Goal: Task Accomplishment & Management: Manage account settings

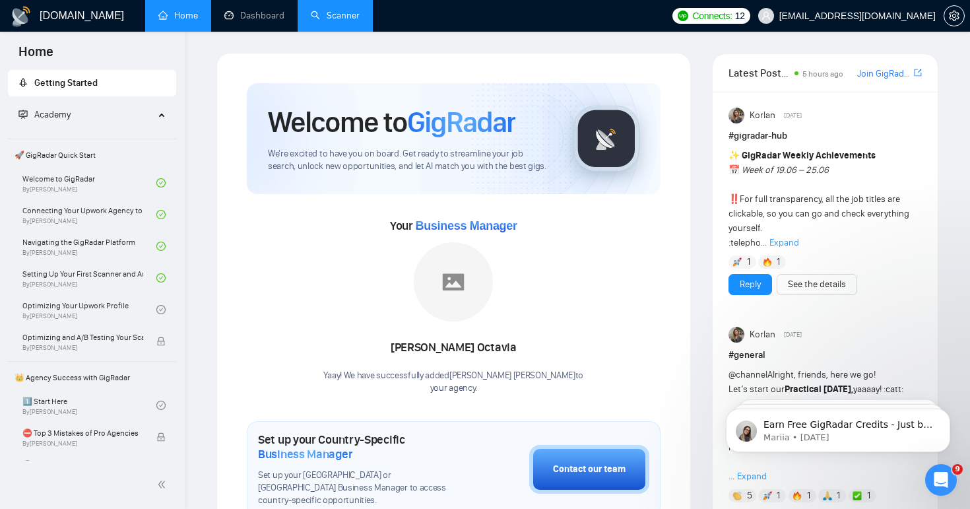
click at [331, 11] on link "Scanner" at bounding box center [335, 15] width 49 height 11
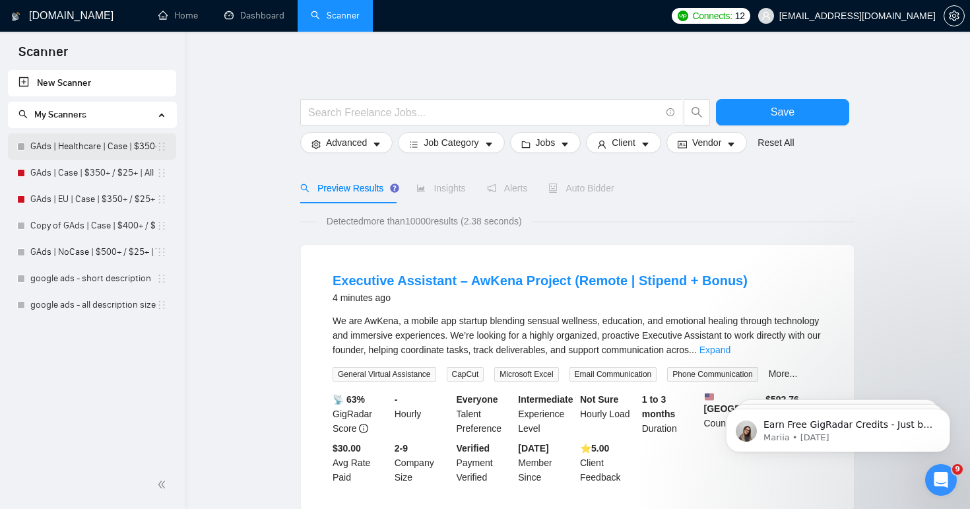
click at [84, 144] on link "GAds | Healthcare | Case | $350+ / $25+ | All Days" at bounding box center [93, 146] width 126 height 26
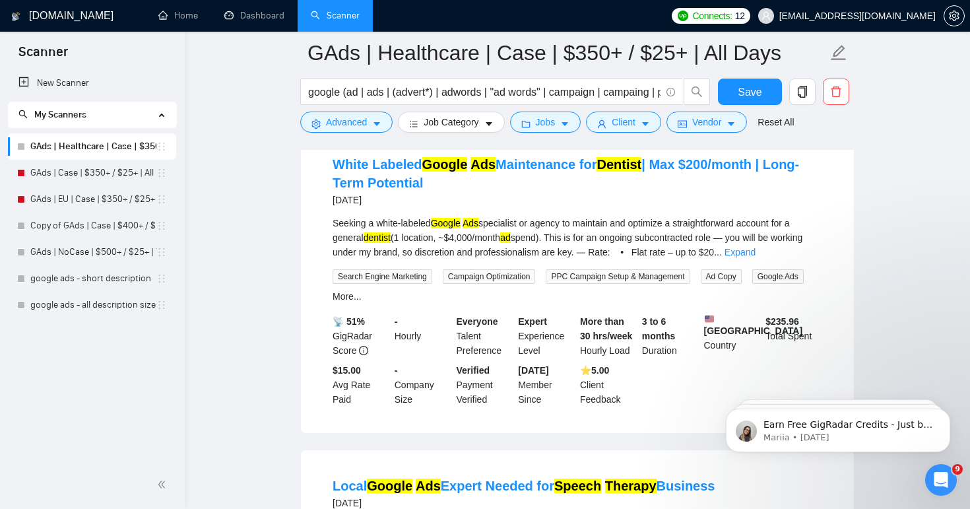
scroll to position [452, 0]
click at [707, 123] on span "Vendor" at bounding box center [706, 122] width 29 height 15
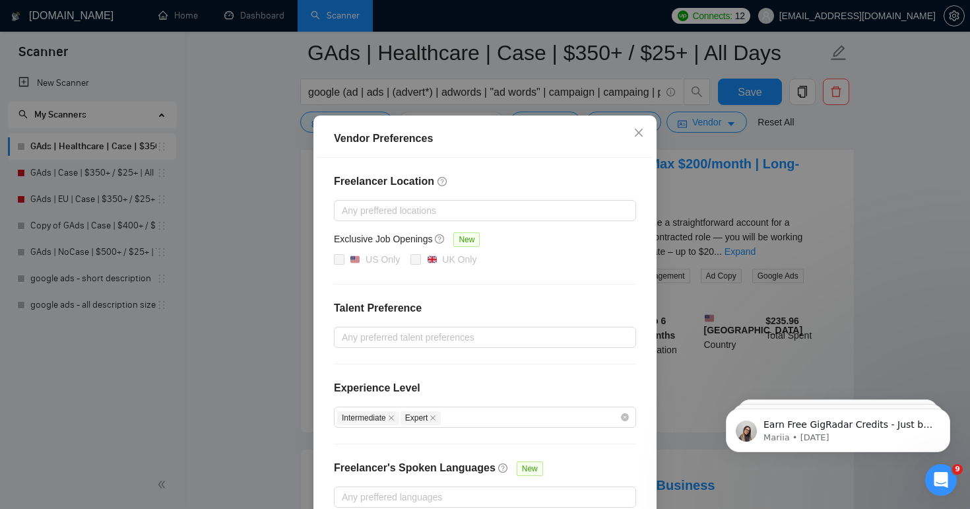
scroll to position [102, 0]
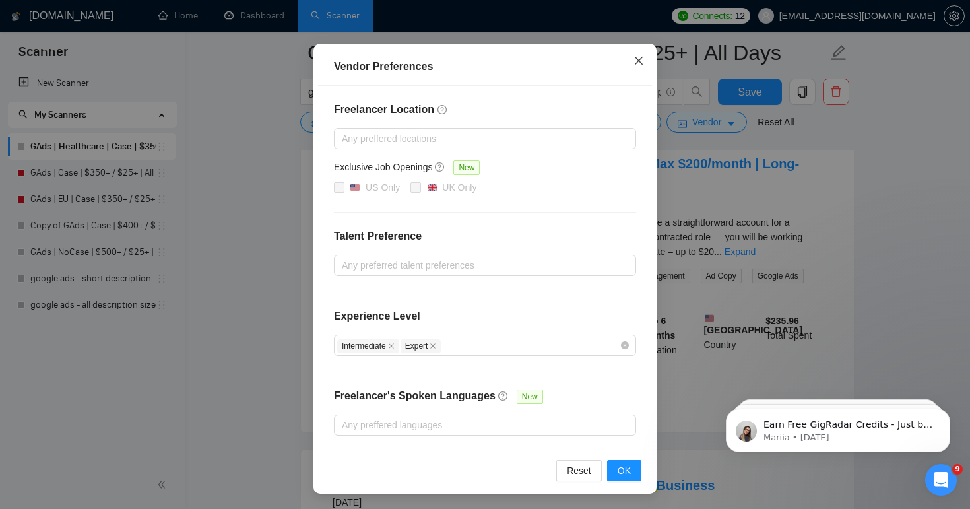
click at [633, 67] on span "Close" at bounding box center [639, 62] width 36 height 36
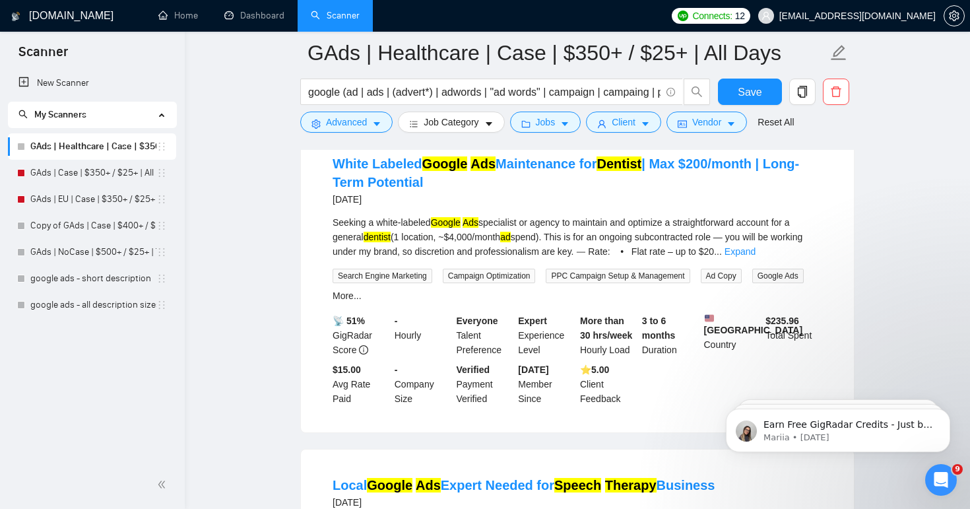
scroll to position [36, 0]
click at [625, 126] on span "Client" at bounding box center [624, 122] width 24 height 15
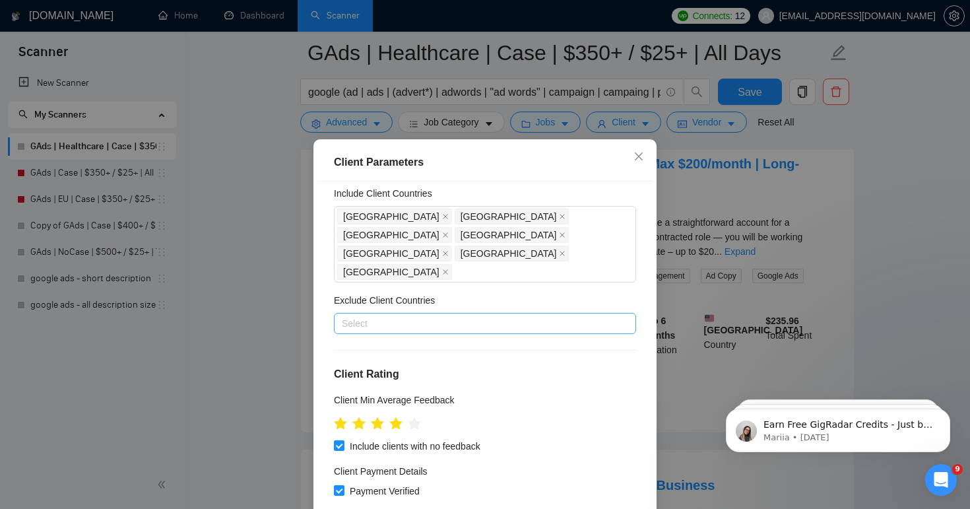
scroll to position [0, 0]
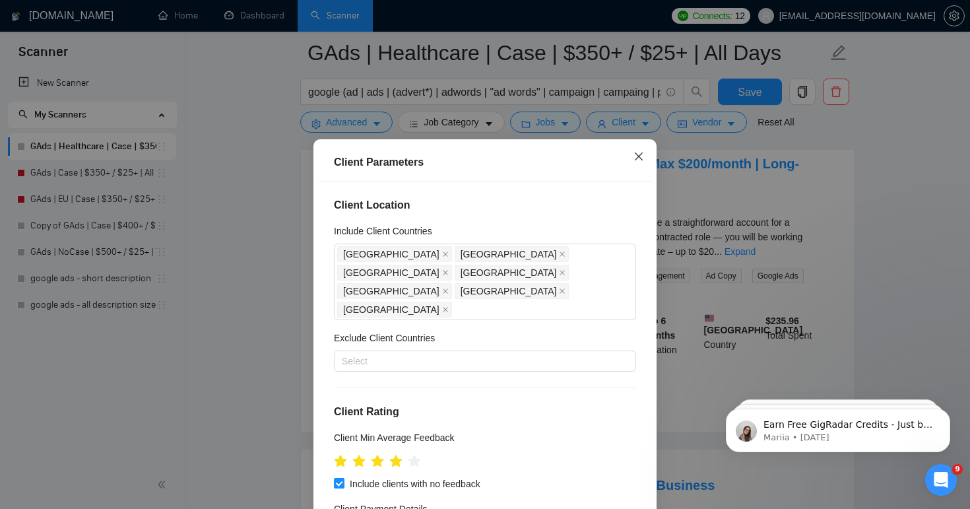
click at [637, 159] on icon "close" at bounding box center [638, 156] width 11 height 11
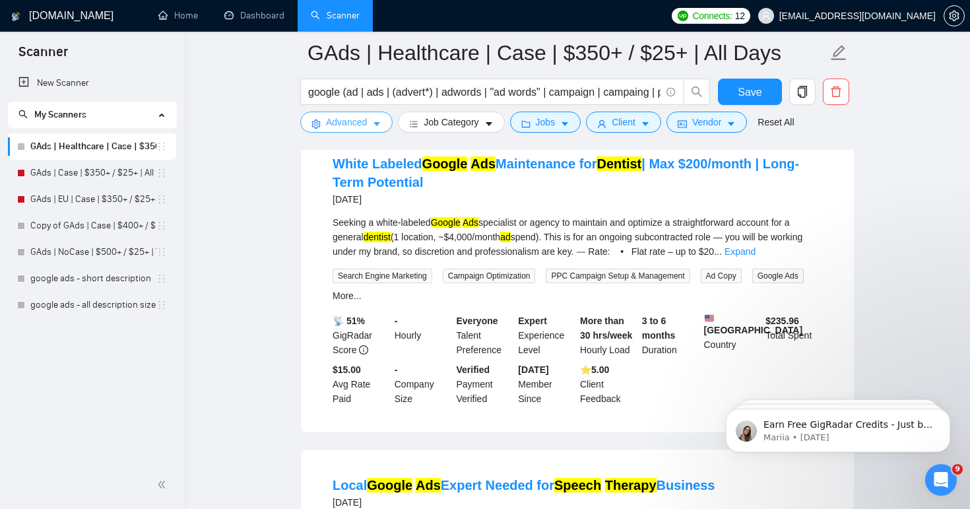
click at [343, 116] on span "Advanced" at bounding box center [346, 122] width 41 height 15
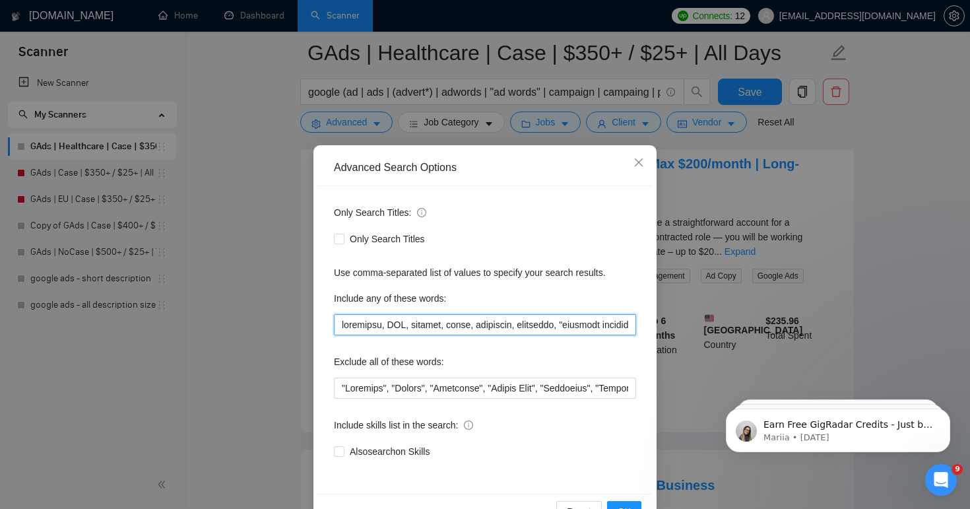
click at [447, 330] on input "text" at bounding box center [485, 324] width 302 height 21
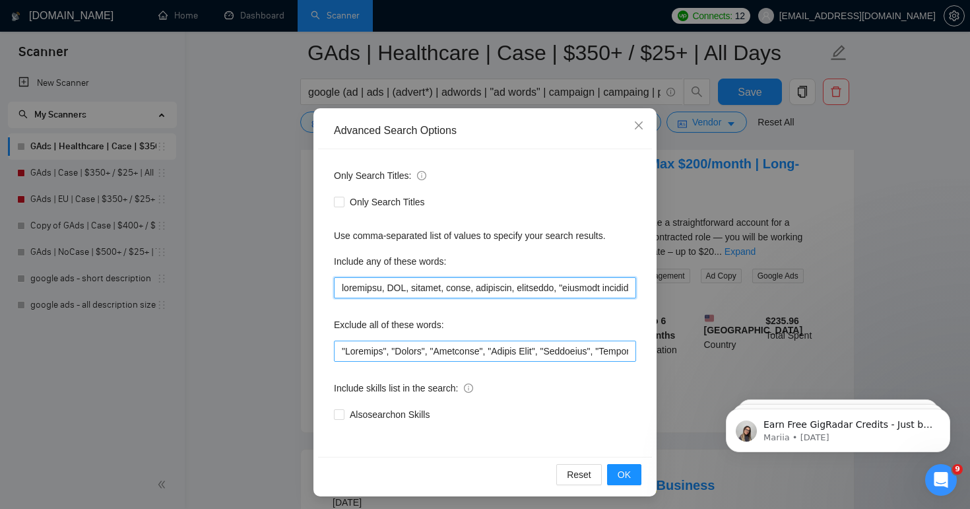
scroll to position [40, 0]
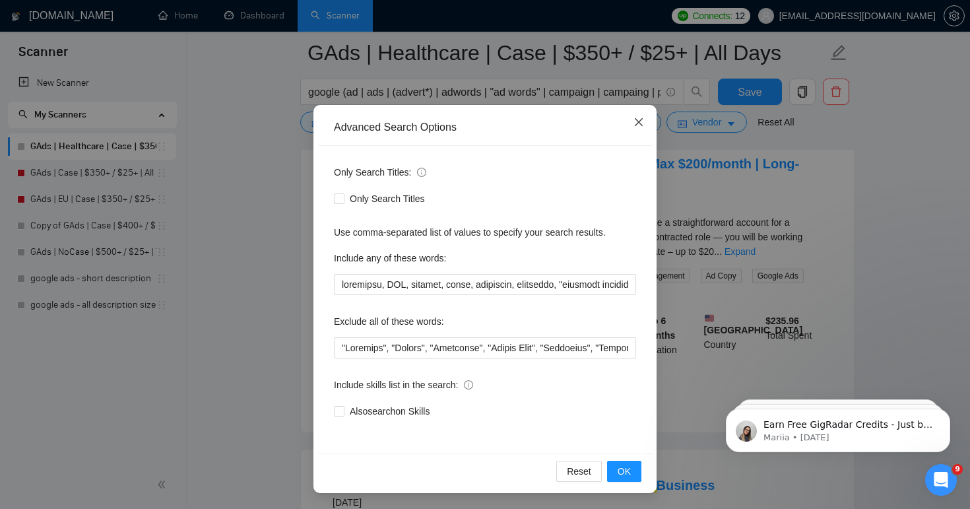
click at [641, 125] on icon "close" at bounding box center [639, 122] width 8 height 8
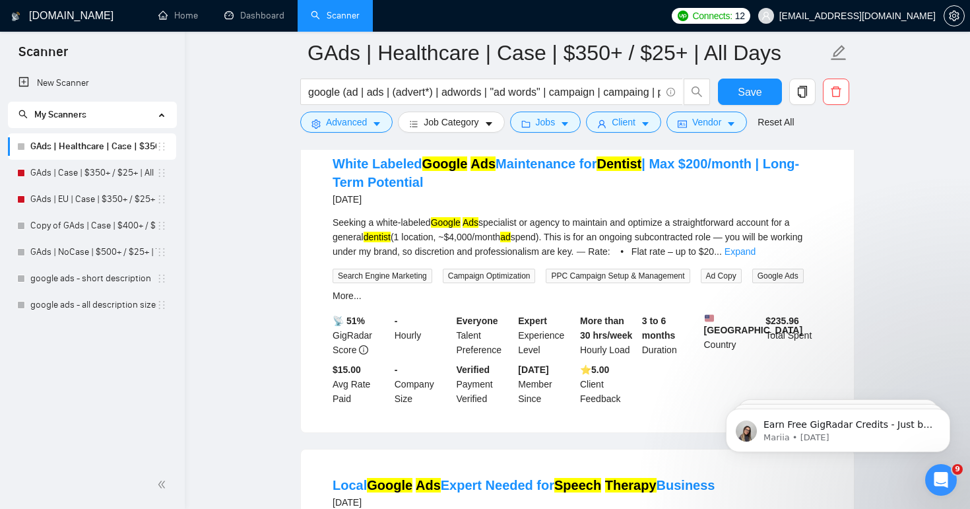
scroll to position [0, 0]
click at [186, 15] on link "Home" at bounding box center [178, 15] width 40 height 11
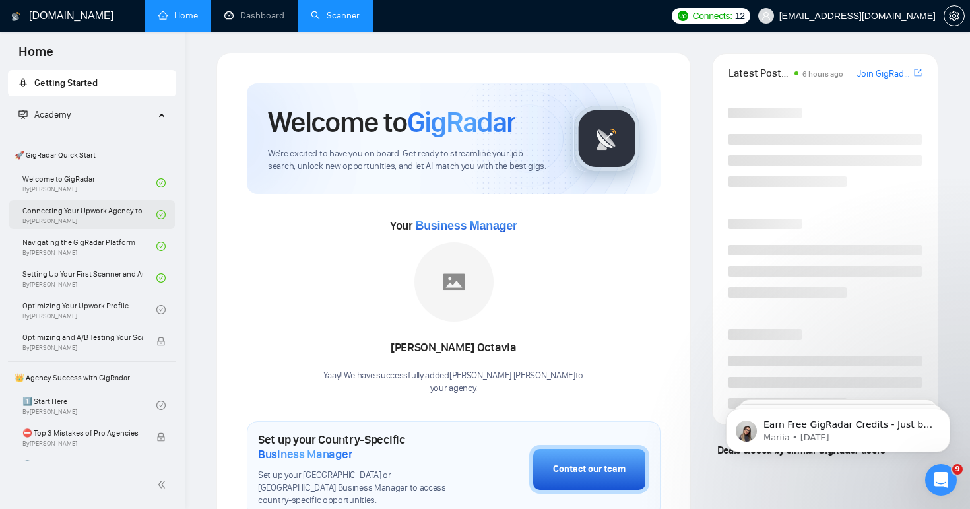
click at [106, 224] on link "Connecting Your Upwork Agency to GigRadar By Vlad Timinsky" at bounding box center [89, 214] width 134 height 29
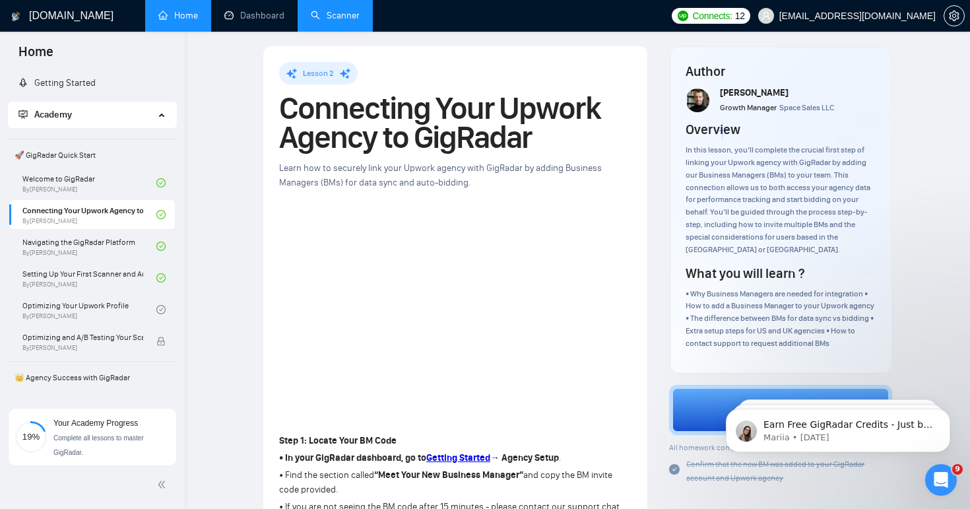
scroll to position [3, 0]
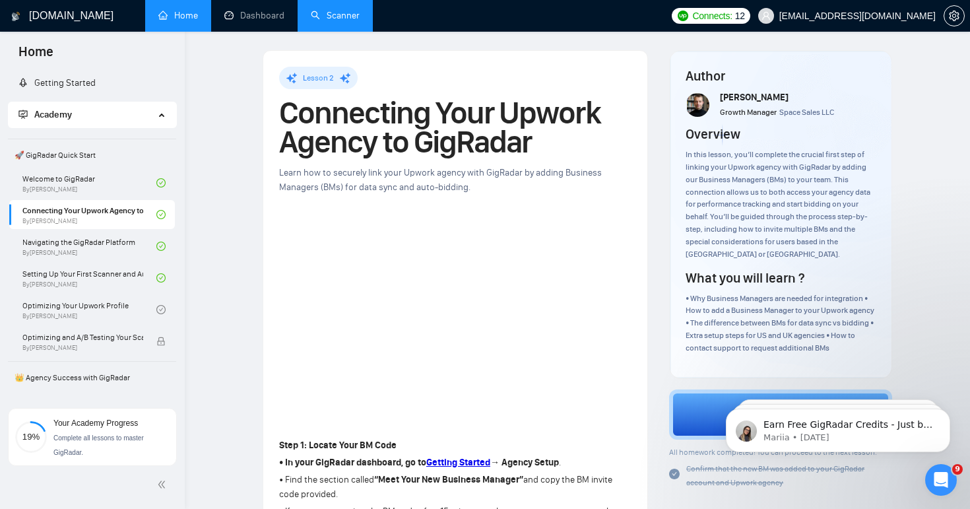
click at [348, 19] on link "Scanner" at bounding box center [335, 15] width 49 height 11
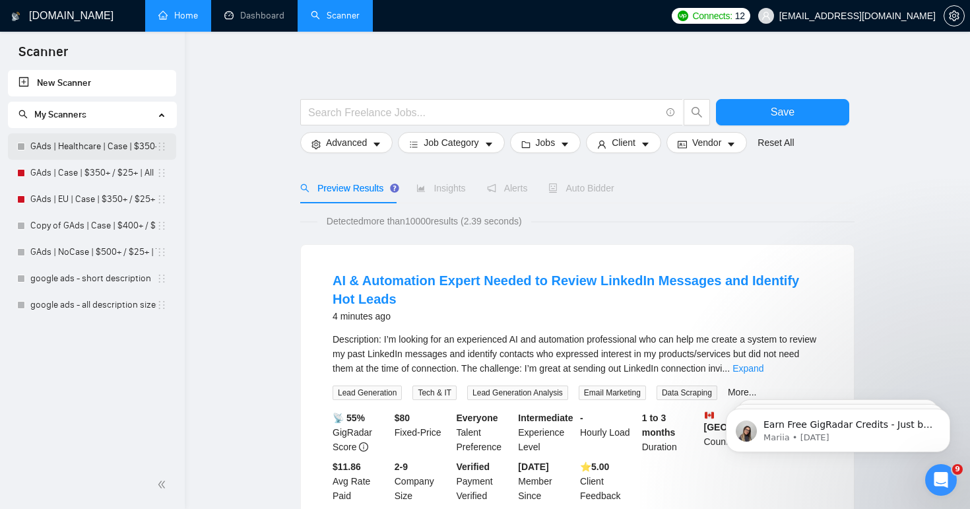
click at [92, 151] on link "GAds | Healthcare | Case | $350+ / $25+ | All Days" at bounding box center [93, 146] width 126 height 26
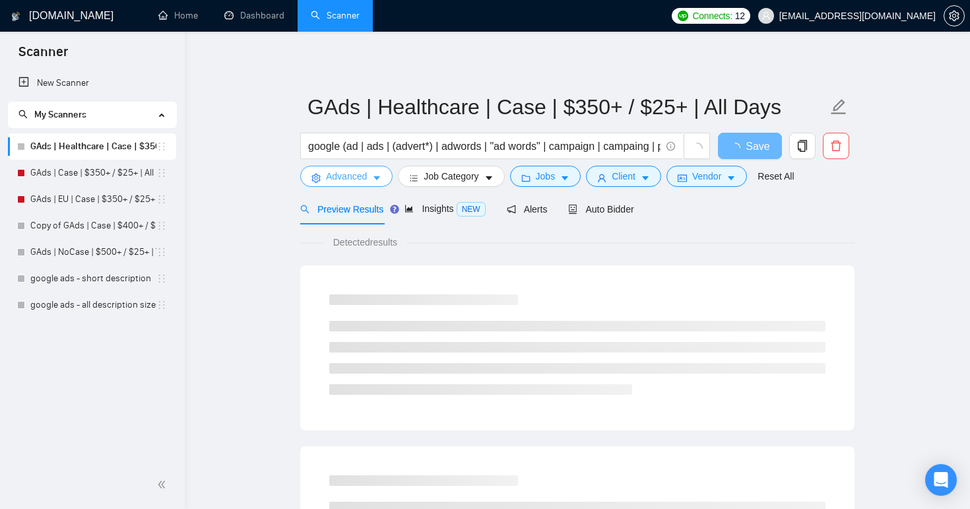
click at [377, 181] on icon "caret-down" at bounding box center [376, 178] width 9 height 9
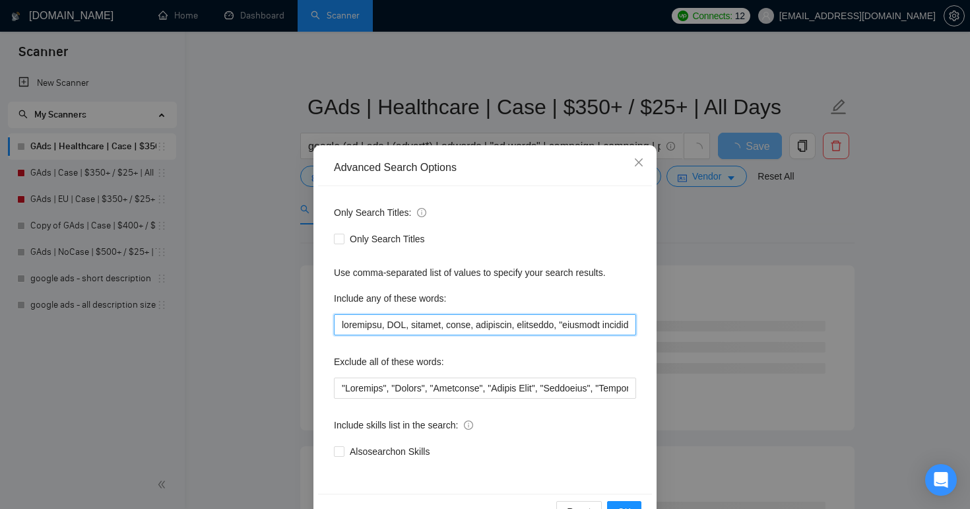
click at [379, 329] on input "text" at bounding box center [485, 324] width 302 height 21
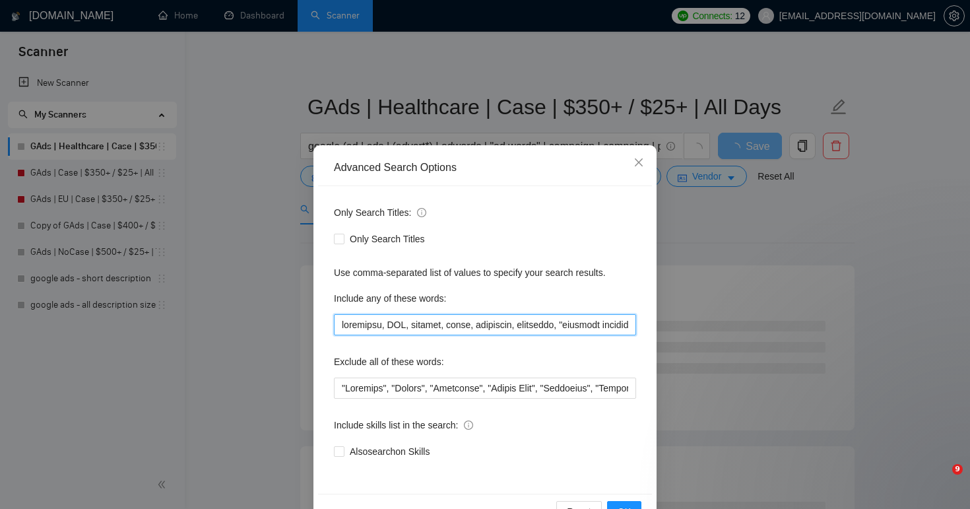
click at [379, 329] on input "text" at bounding box center [485, 324] width 302 height 21
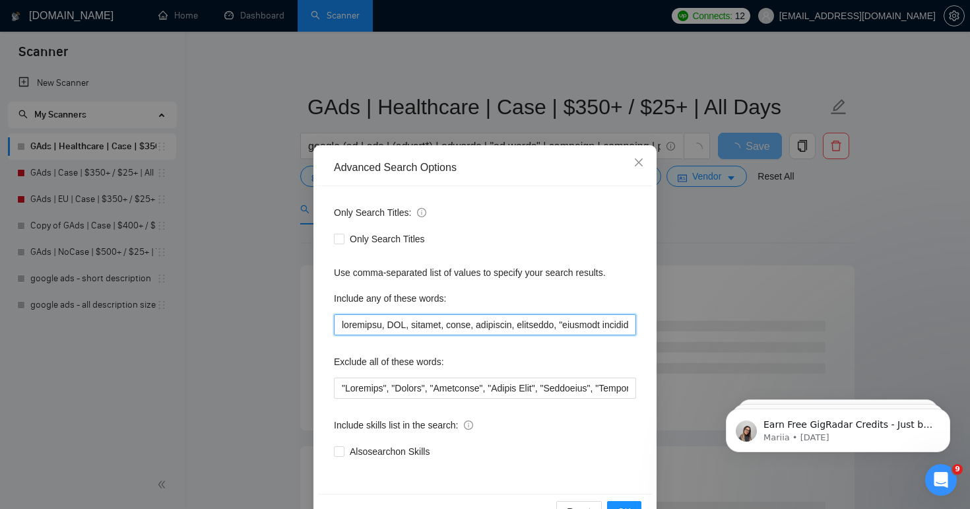
click at [379, 329] on input "text" at bounding box center [485, 324] width 302 height 21
paste input "neuro, longevity, surgeon, surgery, acupuncture, addiction, adhd, clinic, aller…"
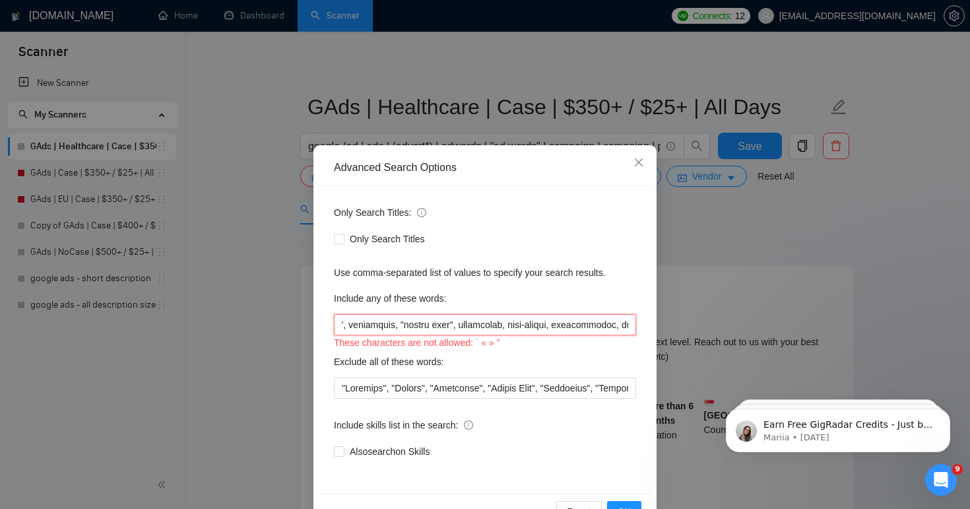
scroll to position [0, 9695]
drag, startPoint x: 502, startPoint y: 323, endPoint x: 349, endPoint y: 321, distance: 153.1
click at [349, 321] on input "text" at bounding box center [485, 324] width 302 height 21
click at [571, 327] on input "text" at bounding box center [485, 324] width 302 height 21
drag, startPoint x: 515, startPoint y: 323, endPoint x: 267, endPoint y: 313, distance: 248.3
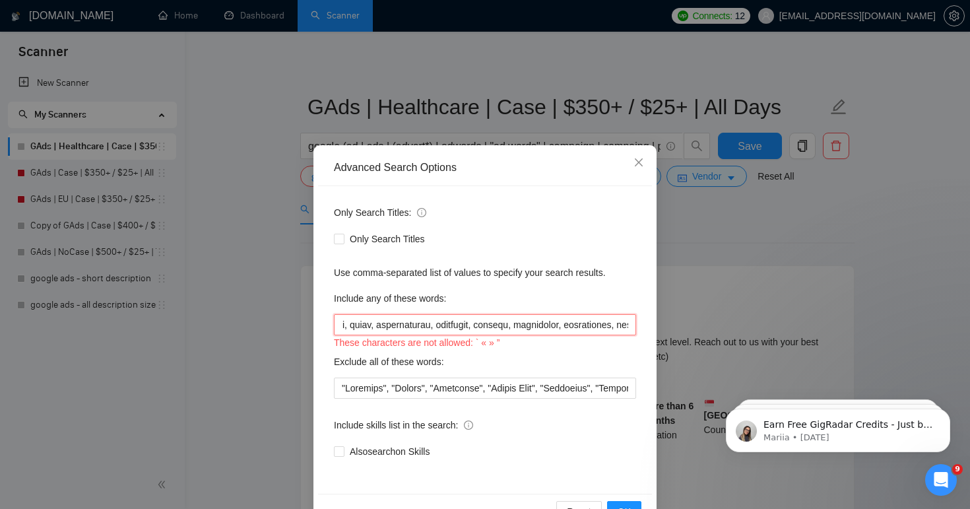
click at [267, 313] on div "Advanced Search Options Only Search Titles: Only Search Titles Use comma-separa…" at bounding box center [485, 254] width 970 height 509
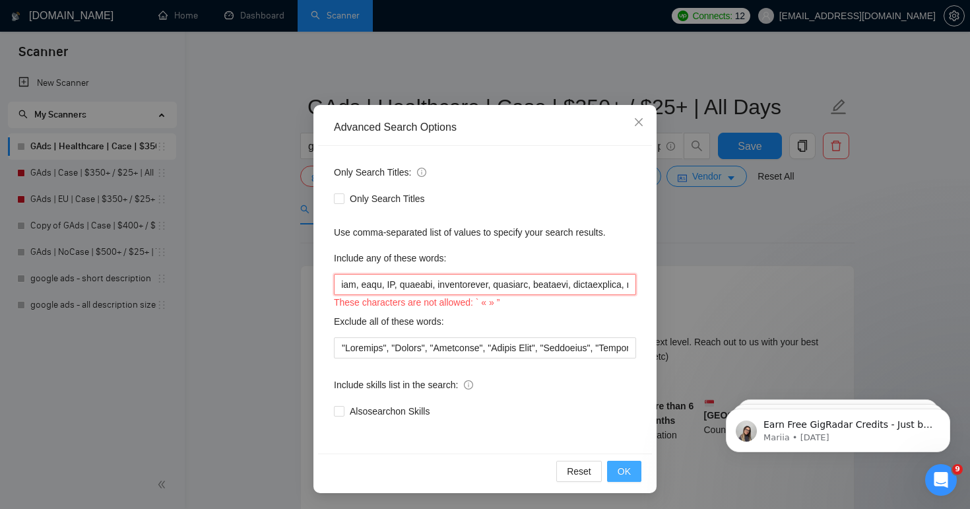
type input "treatment, HRV, anxiety, sleep, neurotech, neuro, longevity, surgeon, surgery, …"
click at [624, 473] on span "OK" at bounding box center [624, 471] width 13 height 15
click at [622, 476] on span "OK" at bounding box center [624, 471] width 13 height 15
drag, startPoint x: 384, startPoint y: 284, endPoint x: 193, endPoint y: 282, distance: 190.7
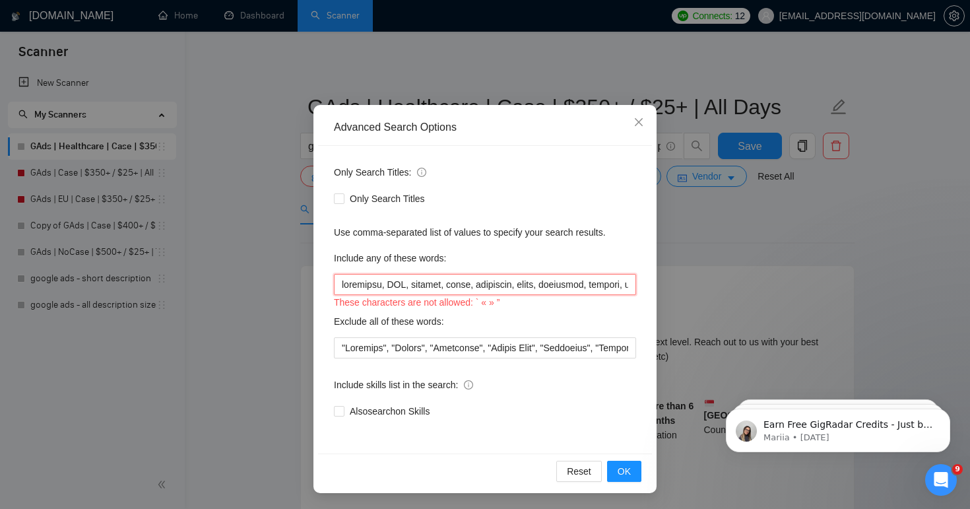
click at [193, 282] on div "Advanced Search Options Only Search Titles: Only Search Titles Use comma-separa…" at bounding box center [485, 254] width 970 height 509
click at [498, 287] on input "text" at bounding box center [485, 284] width 302 height 21
click at [480, 288] on input "text" at bounding box center [485, 284] width 302 height 21
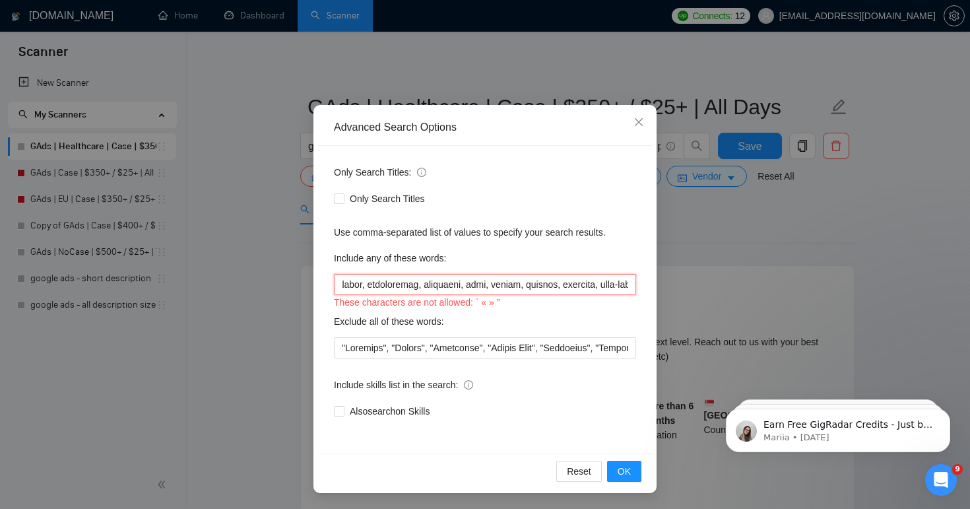
click at [480, 288] on input "text" at bounding box center [485, 284] width 302 height 21
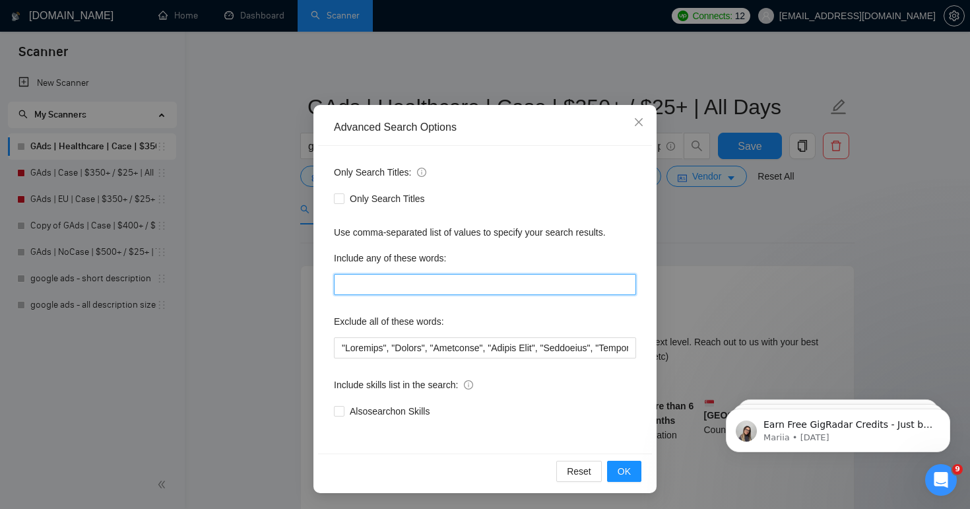
paste input "treatment, HRV, anxiety, sleep, neurotech, neuro, longevity, surgeon, surgery, …"
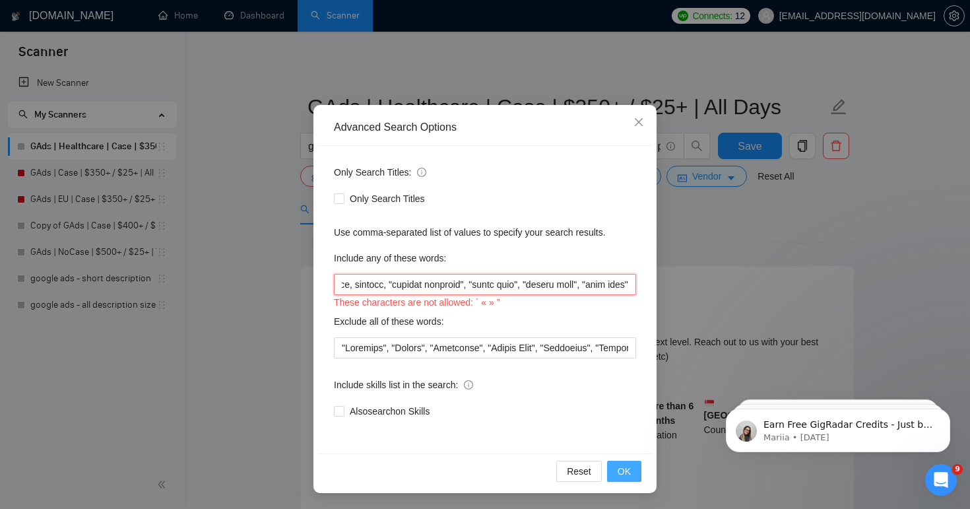
scroll to position [0, 10412]
type input "treatment, HRV, anxiety, sleep, neurotech, neuro, longevity, surgeon, surgery, …"
click at [627, 478] on button "OK" at bounding box center [624, 471] width 34 height 21
click at [414, 282] on input "text" at bounding box center [485, 284] width 302 height 21
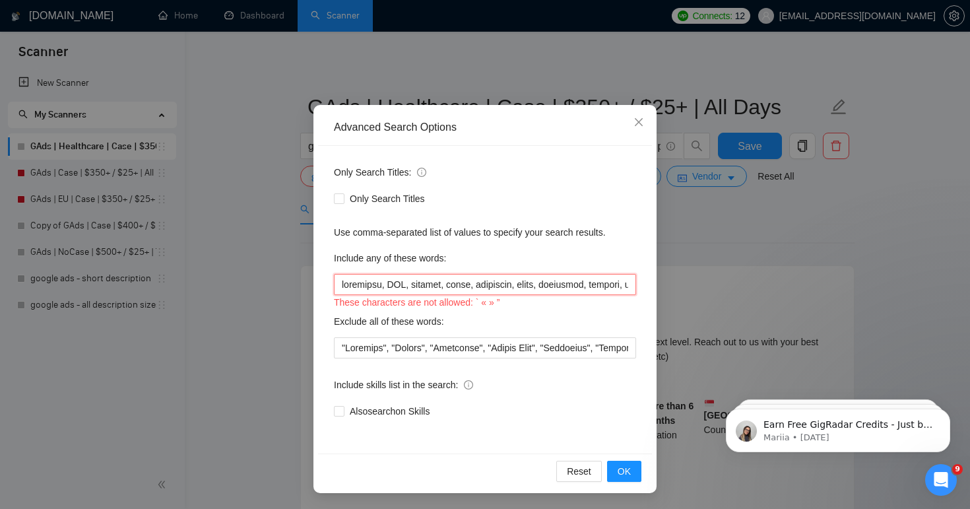
click at [414, 282] on input "text" at bounding box center [485, 284] width 302 height 21
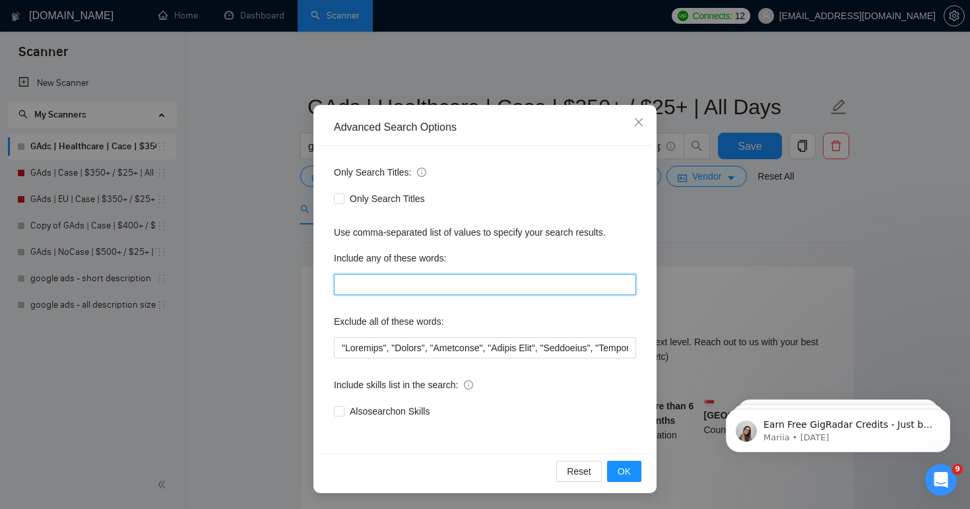
paste input "treatment, HRV, anxiety, sleep, neurotech, neuro, longevity, surgeon, surgery, …"
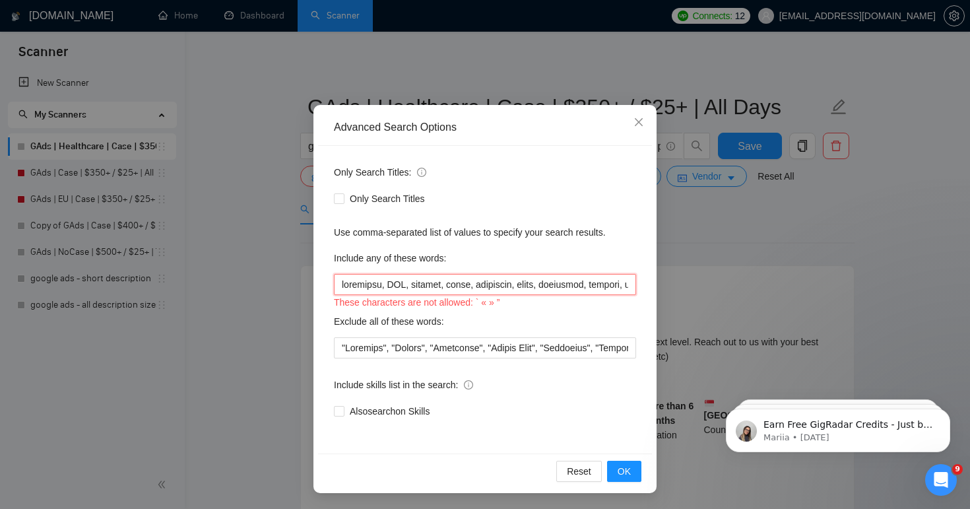
scroll to position [0, 10413]
type input "treatment, HRV, anxiety, sleep, neurotech, neuro, longevity, surgeon, surgery, …"
click at [629, 473] on span "OK" at bounding box center [624, 471] width 13 height 15
click at [393, 285] on input "text" at bounding box center [485, 284] width 302 height 21
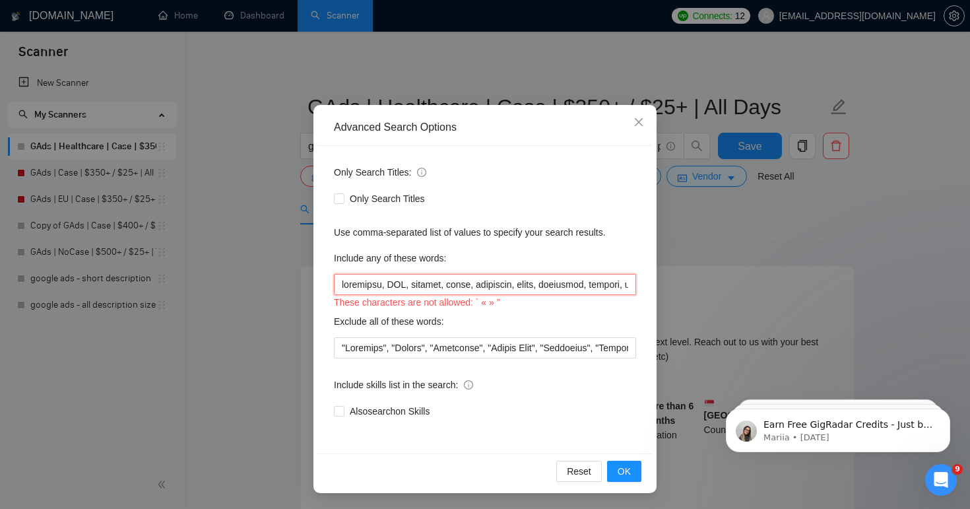
click at [393, 285] on input "text" at bounding box center [485, 284] width 302 height 21
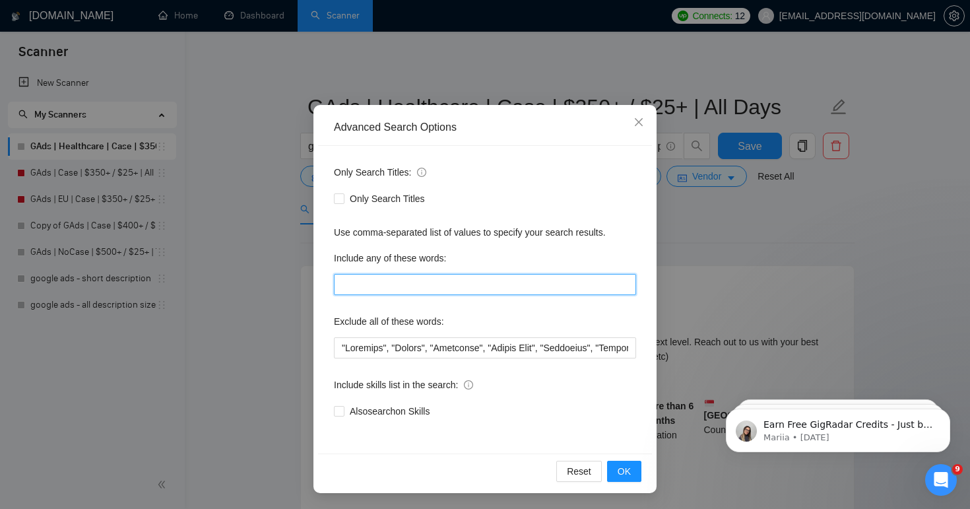
paste input "treatment, HRV, anxiety, sleep, neurotech, neuro, longevity, surgeon, surgery, …"
type input "treatment, HRV, anxiety, sleep, neurotech, neuro, longevity, surgeon, surgery, …"
click at [632, 475] on button "OK" at bounding box center [624, 471] width 34 height 21
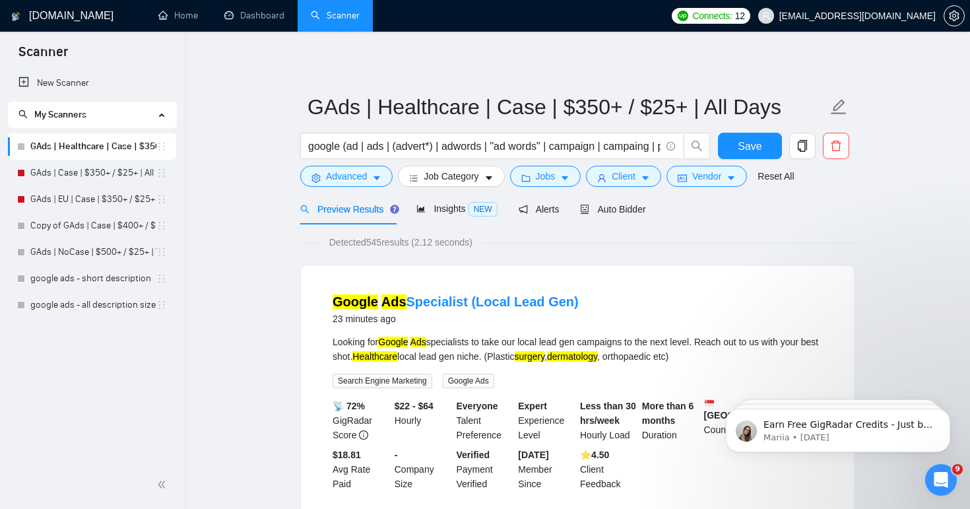
scroll to position [0, 0]
click at [749, 150] on span "Save" at bounding box center [750, 146] width 24 height 16
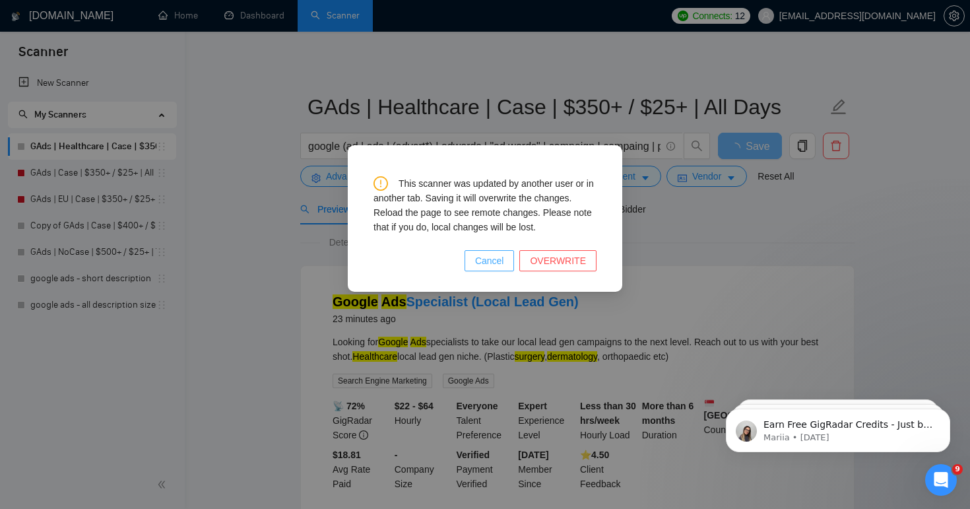
click at [497, 259] on span "Cancel" at bounding box center [489, 260] width 29 height 15
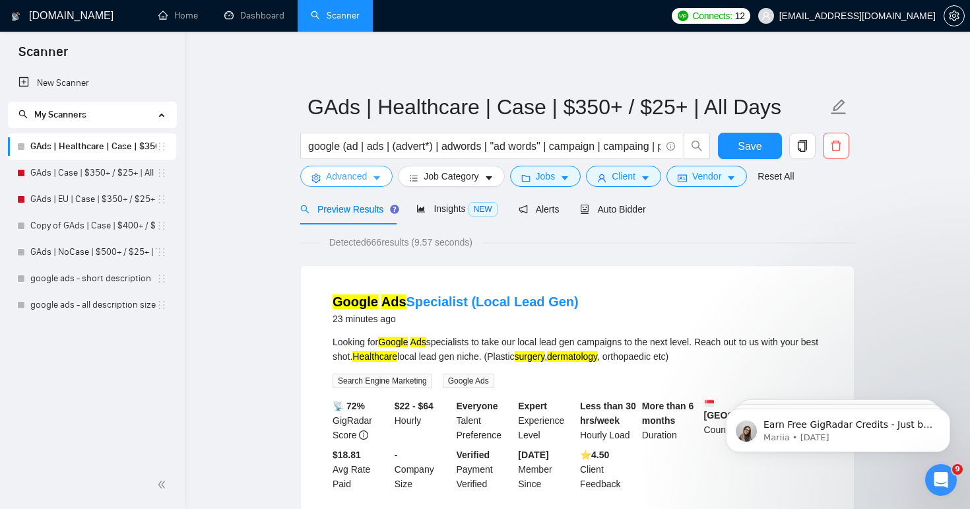
click at [363, 183] on button "Advanced" at bounding box center [346, 176] width 92 height 21
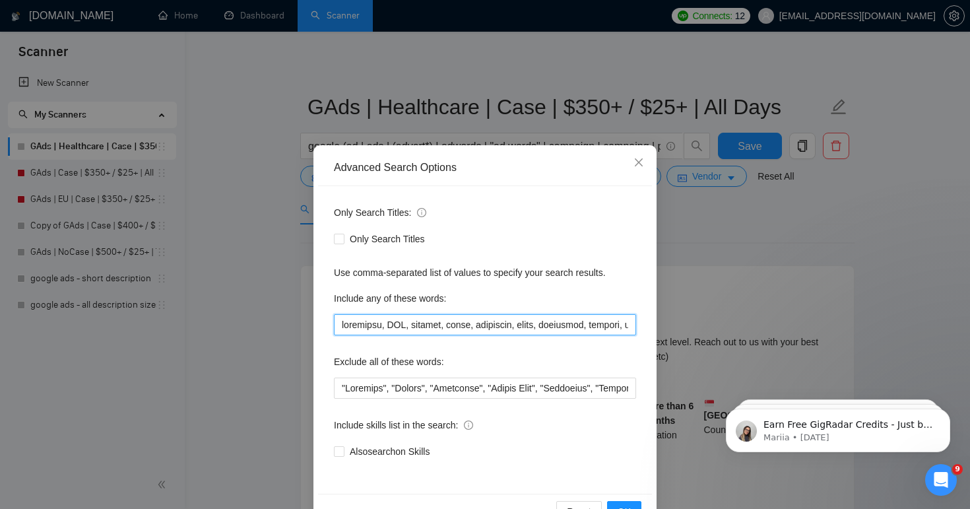
click at [392, 326] on input "text" at bounding box center [485, 324] width 302 height 21
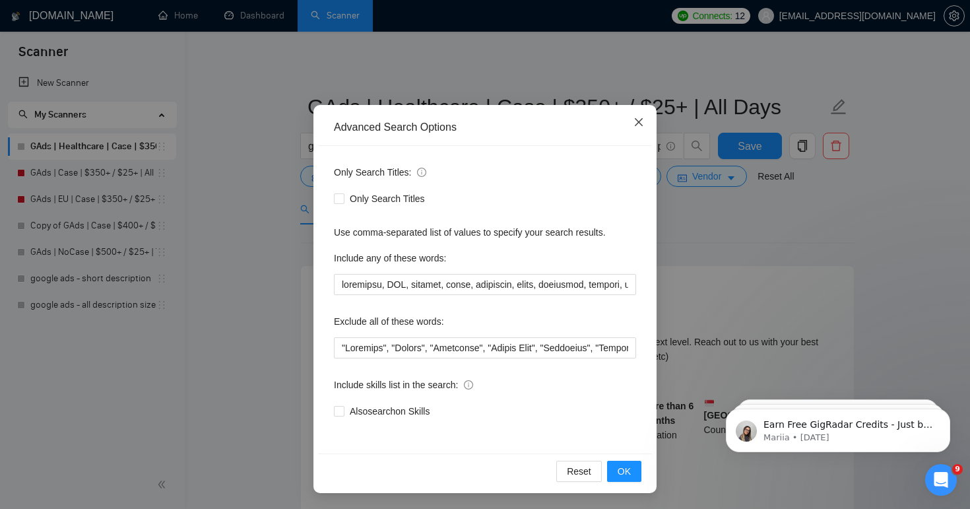
click at [645, 121] on span "Close" at bounding box center [639, 123] width 36 height 36
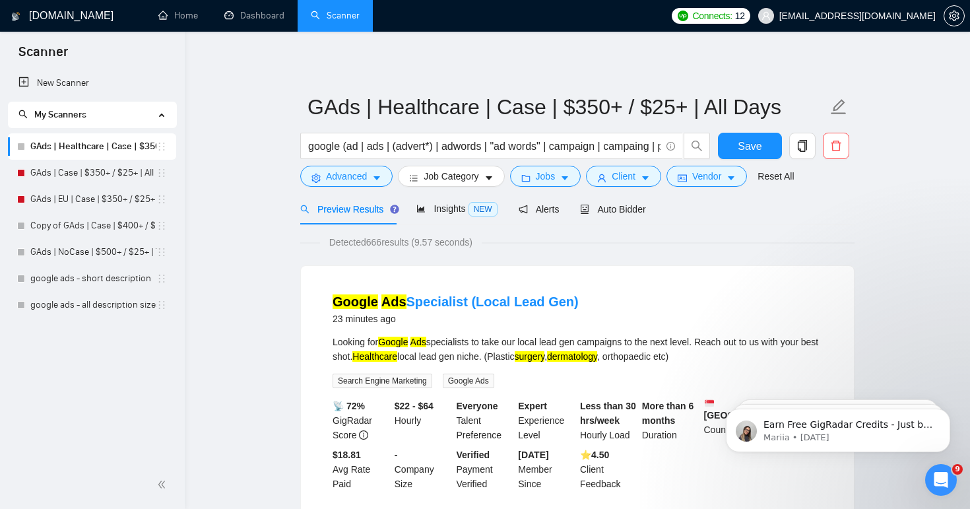
scroll to position [0, 0]
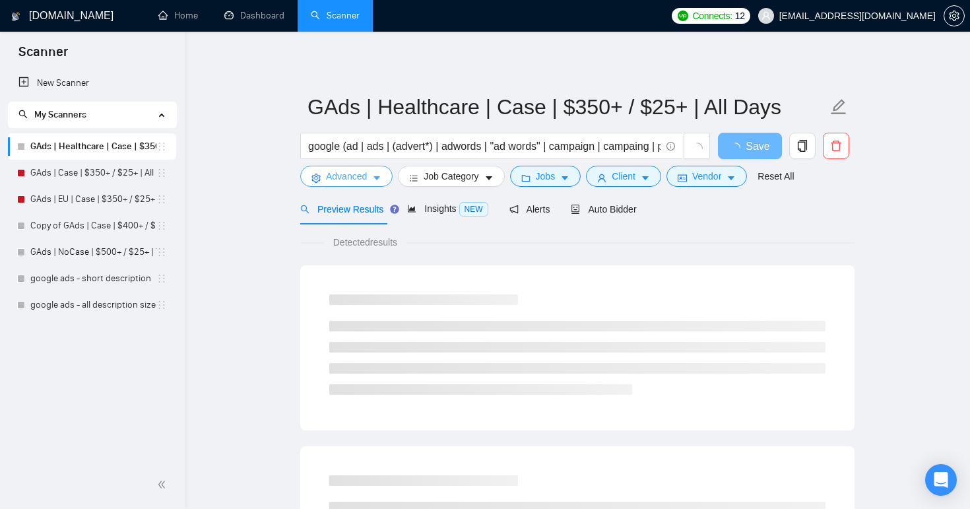
click at [377, 180] on icon "caret-down" at bounding box center [376, 178] width 9 height 9
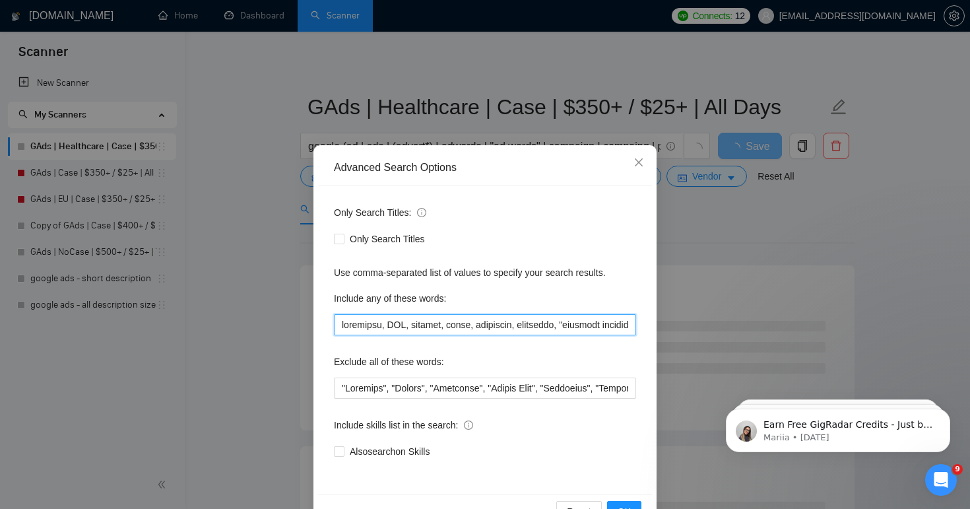
click at [380, 325] on input "text" at bounding box center [485, 324] width 302 height 21
paste input "neuro, longevity, surgeon, surgery, acupuncture, addiction, adhd, clinic, aller…"
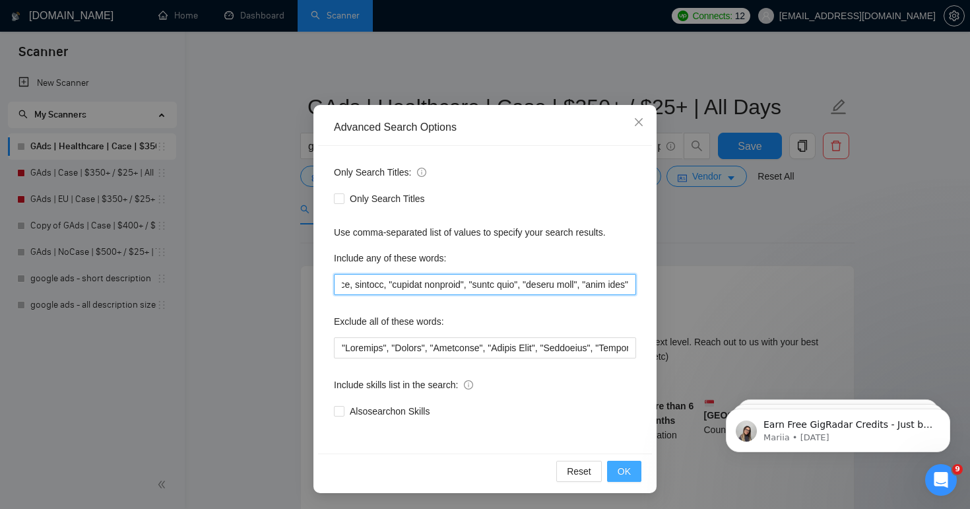
type input "treatment, HRV, anxiety, sleep, neurotech, neuro, longevity, surgeon, surgery, …"
click at [622, 469] on span "OK" at bounding box center [624, 471] width 13 height 15
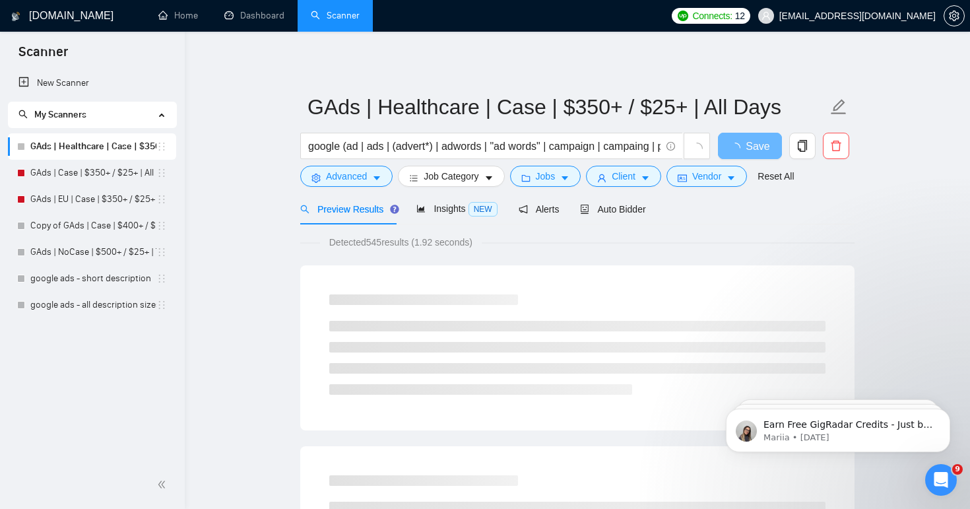
scroll to position [0, 0]
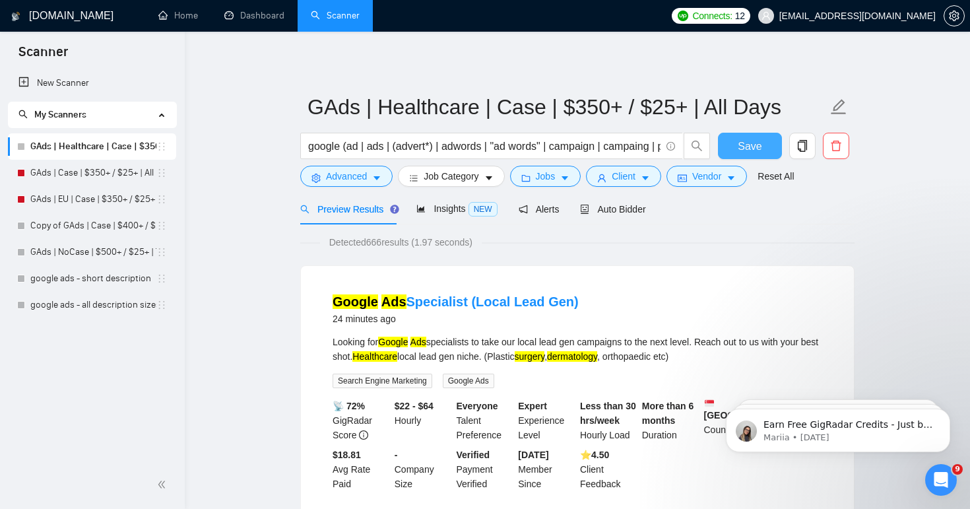
click at [759, 151] on span "Save" at bounding box center [750, 146] width 24 height 16
click at [441, 210] on span "Insights NEW" at bounding box center [456, 208] width 80 height 11
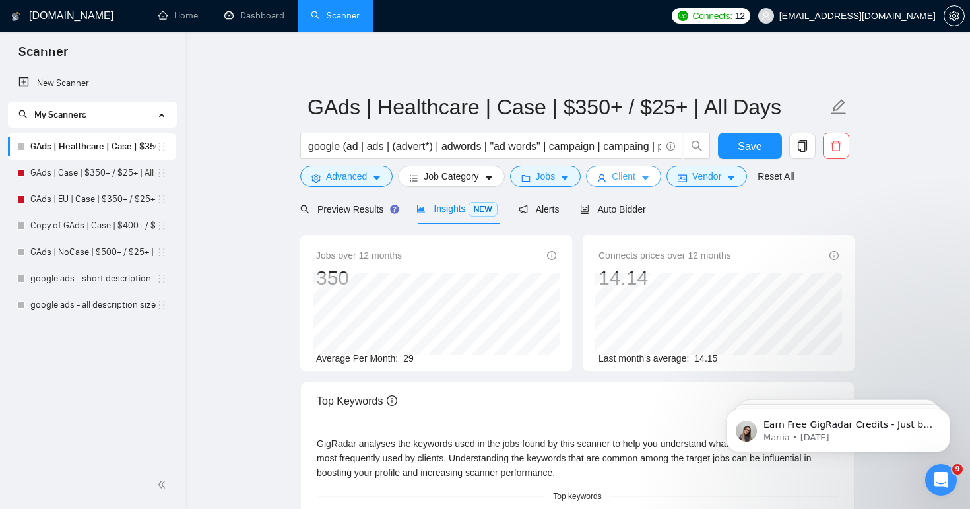
click at [625, 181] on span "Client" at bounding box center [624, 176] width 24 height 15
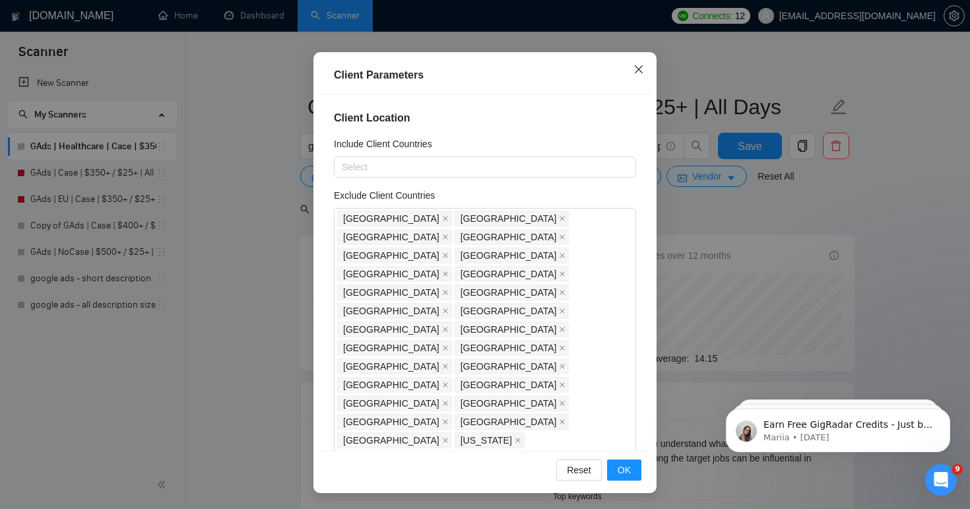
click at [635, 72] on icon "close" at bounding box center [638, 69] width 11 height 11
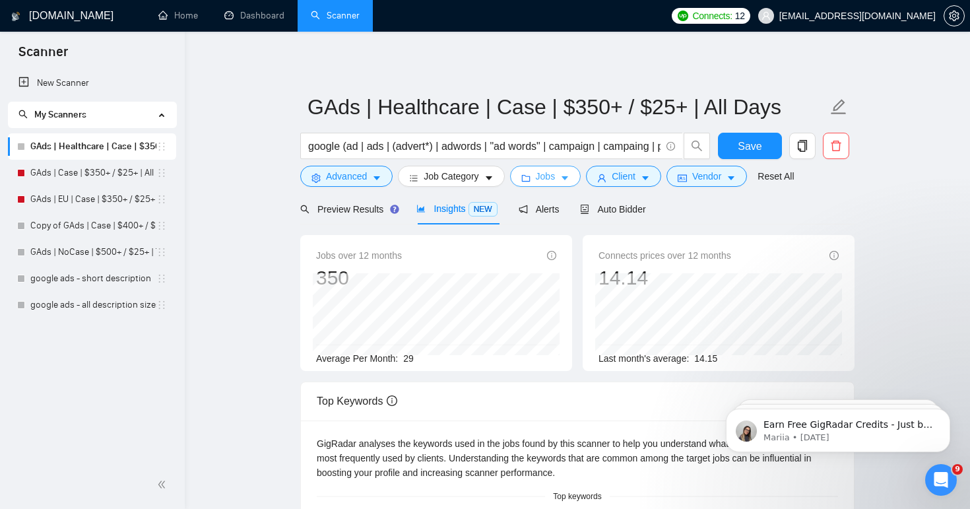
click at [563, 177] on button "Jobs" at bounding box center [545, 176] width 71 height 21
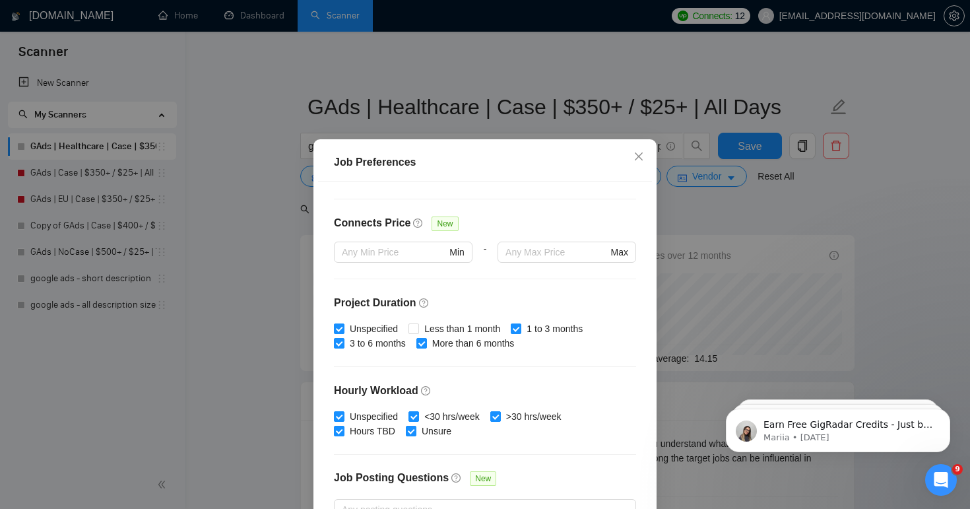
scroll to position [291, 0]
click at [419, 329] on span at bounding box center [413, 328] width 11 height 11
click at [418, 329] on input "Less than 1 month" at bounding box center [412, 327] width 9 height 9
checkbox input "true"
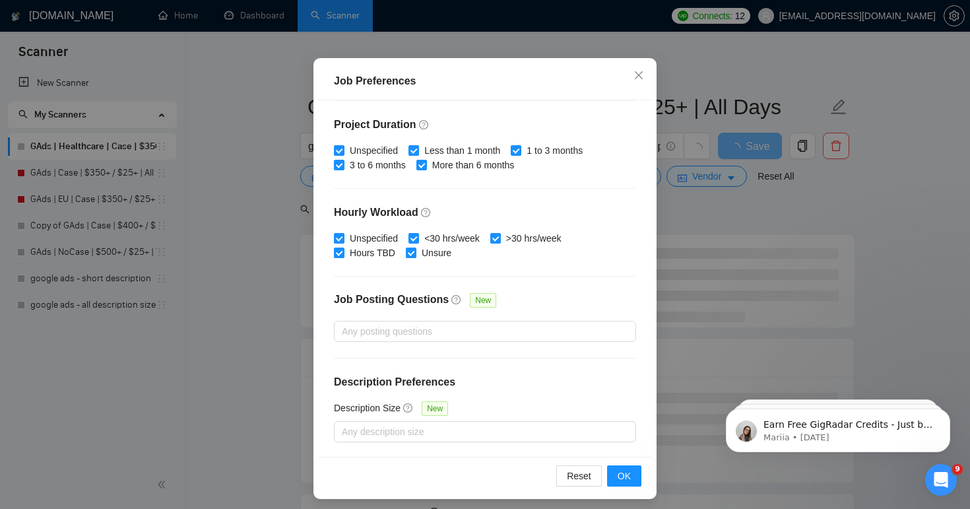
scroll to position [86, 0]
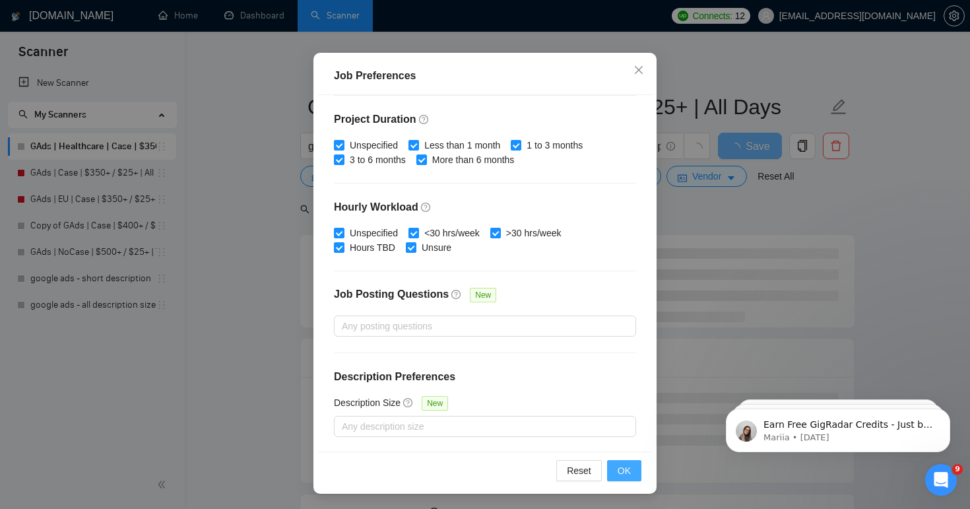
click at [627, 471] on span "OK" at bounding box center [624, 470] width 13 height 15
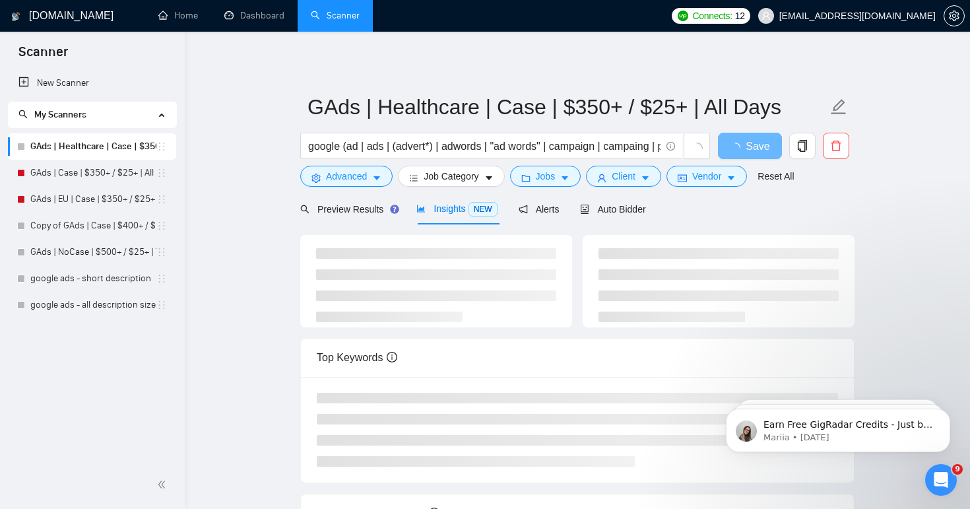
scroll to position [26, 0]
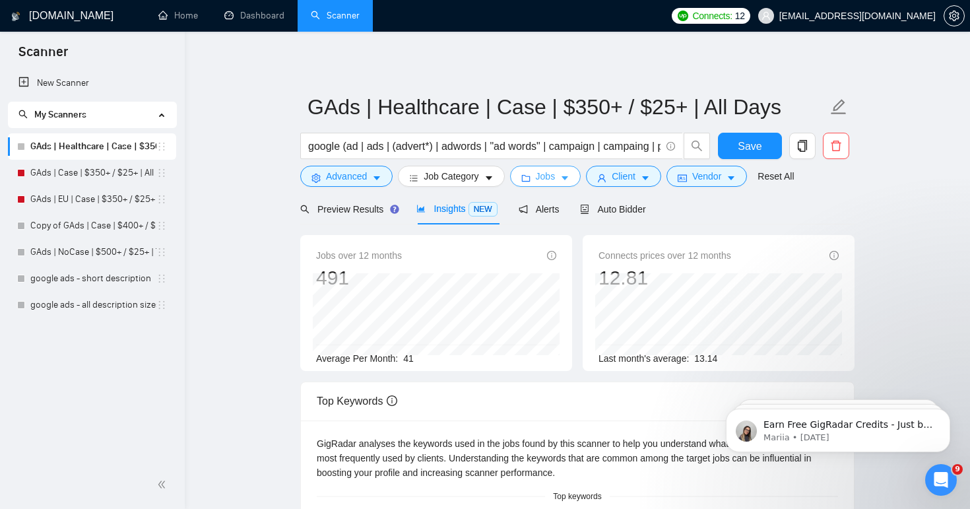
click at [544, 182] on span "Jobs" at bounding box center [546, 176] width 20 height 15
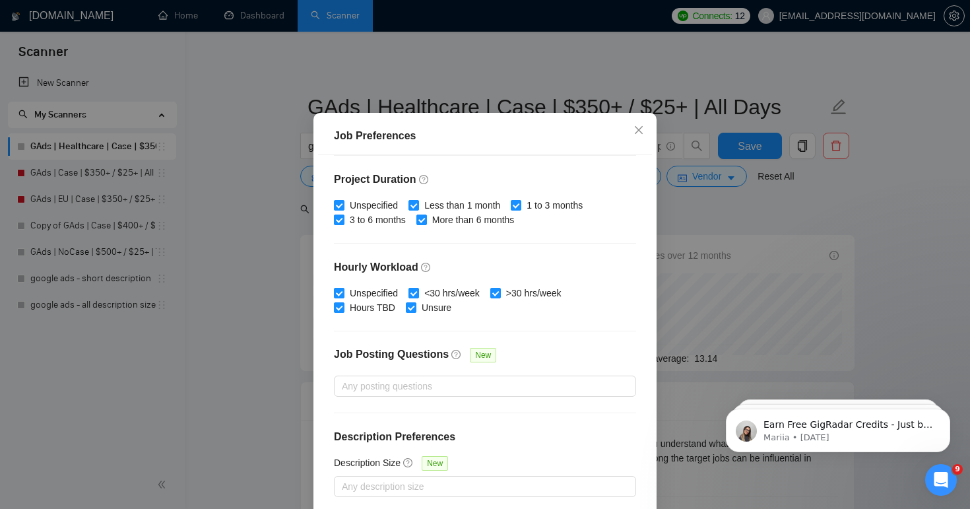
click at [252, 247] on div "Job Preferences Budget Project Type All Fixed Price Hourly Rate Fixed Price Bud…" at bounding box center [485, 254] width 970 height 509
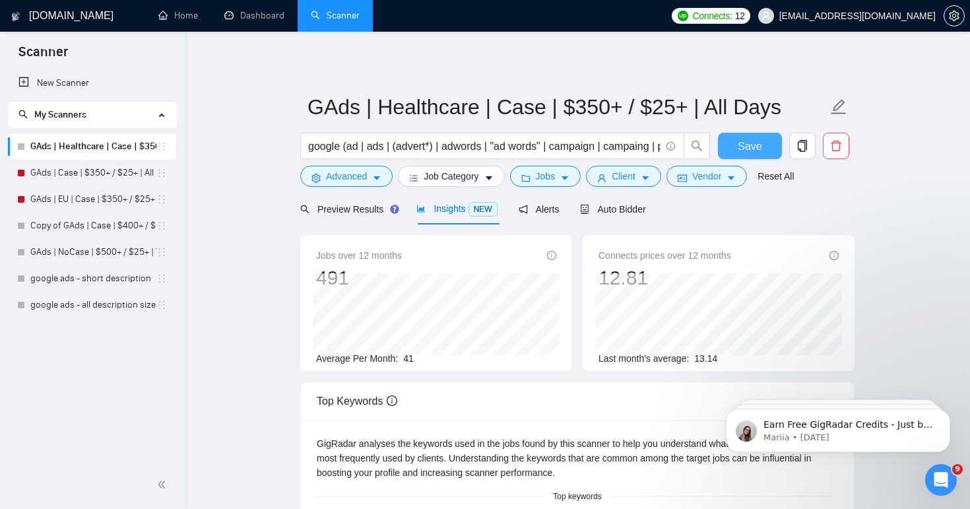
click at [730, 139] on button "Save" at bounding box center [750, 146] width 64 height 26
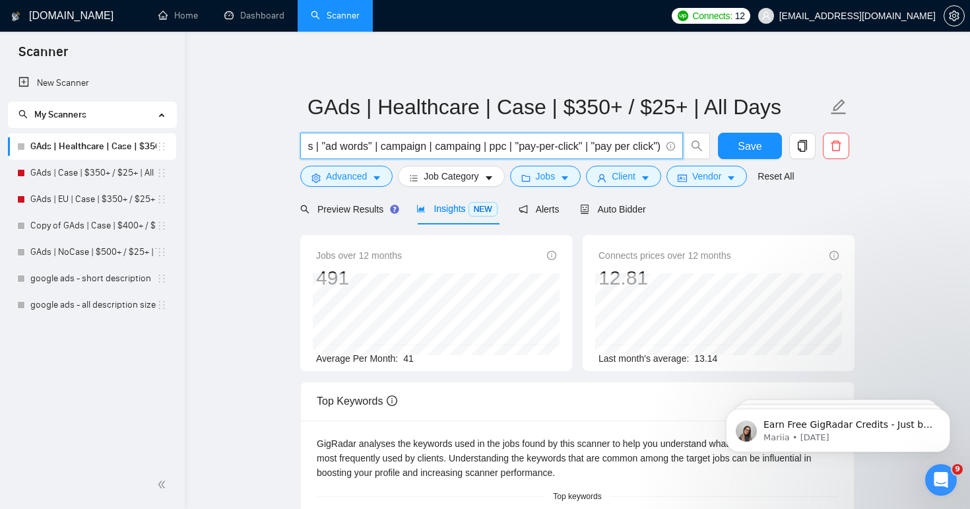
drag, startPoint x: 474, startPoint y: 145, endPoint x: 738, endPoint y: 161, distance: 264.4
click at [738, 161] on div "google (ad | ads | (advert*) | adwords | "ad words" | campaign | campaing | ppc…" at bounding box center [575, 149] width 554 height 33
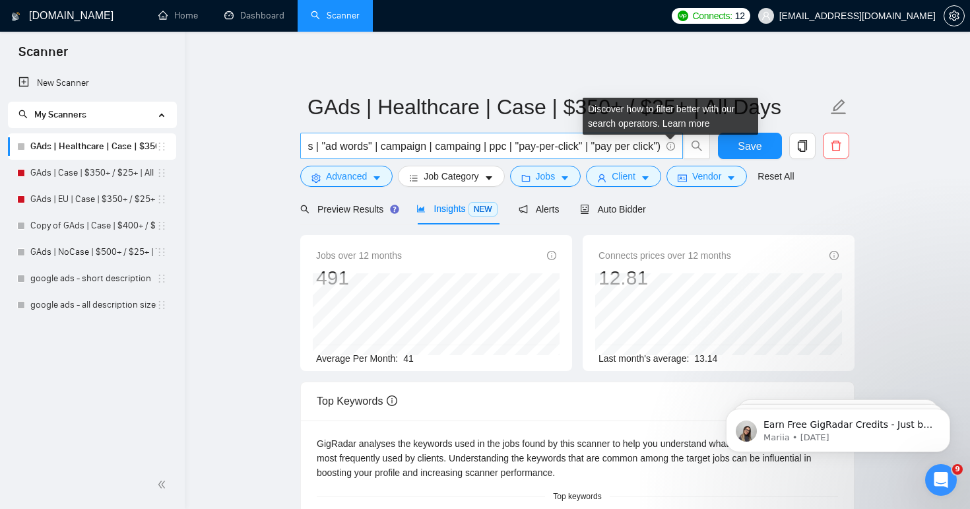
scroll to position [0, 0]
click at [669, 146] on icon "info-circle" at bounding box center [670, 146] width 9 height 9
click at [670, 146] on icon "info-circle" at bounding box center [670, 146] width 9 height 9
click at [685, 125] on link "Learn more" at bounding box center [686, 123] width 48 height 11
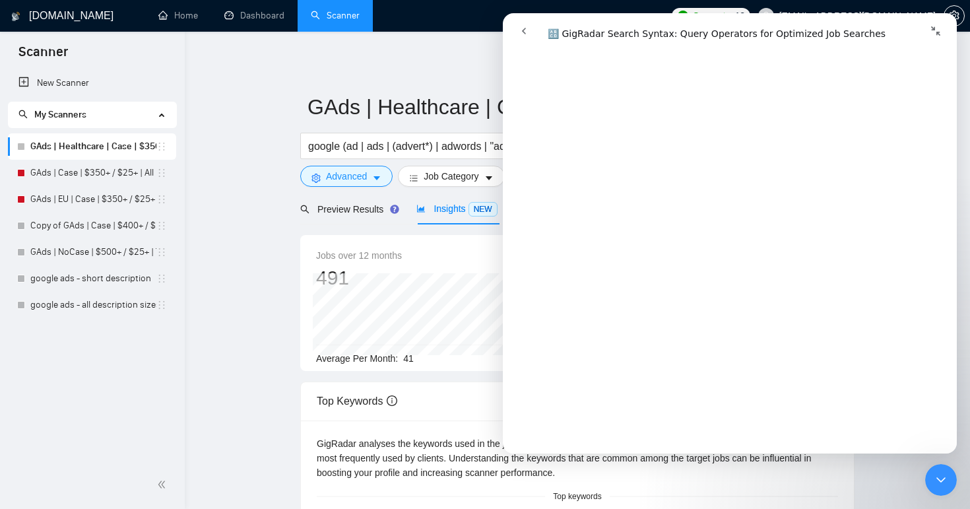
scroll to position [2469, 0]
click at [338, 148] on input "google (ad | ads | (advert*) | adwords | "ad words" | campaign | campaing | ppc…" at bounding box center [484, 146] width 352 height 16
click at [936, 28] on icon "Collapse window" at bounding box center [935, 31] width 11 height 11
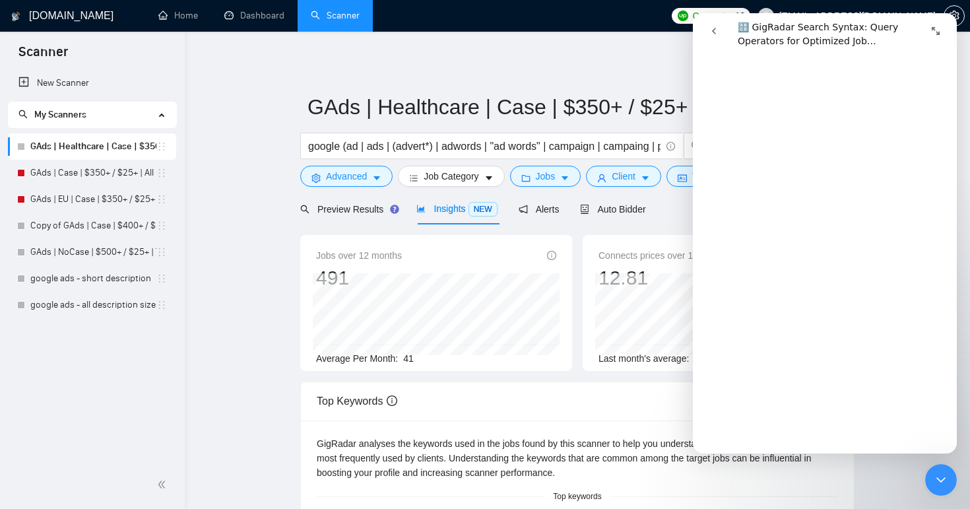
scroll to position [2482, 0]
click at [945, 481] on icon "Close Intercom Messenger" at bounding box center [941, 480] width 16 height 16
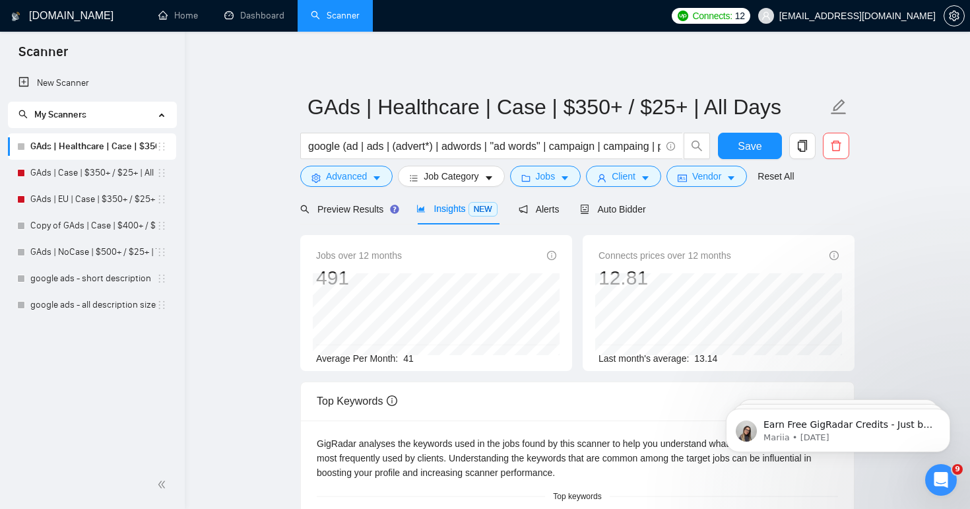
scroll to position [0, 0]
click at [360, 176] on span "Advanced" at bounding box center [346, 176] width 41 height 15
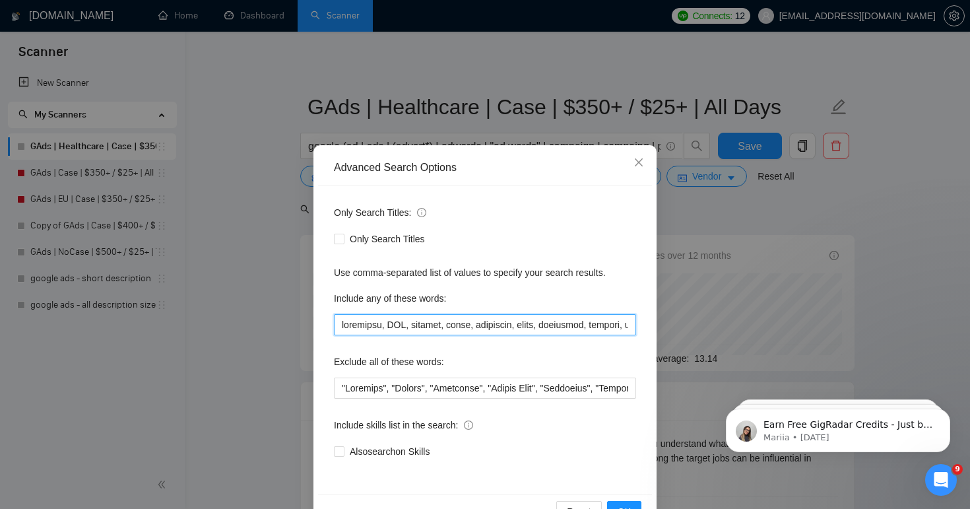
click at [454, 318] on input "text" at bounding box center [485, 324] width 302 height 21
click at [639, 165] on icon "close" at bounding box center [638, 162] width 11 height 11
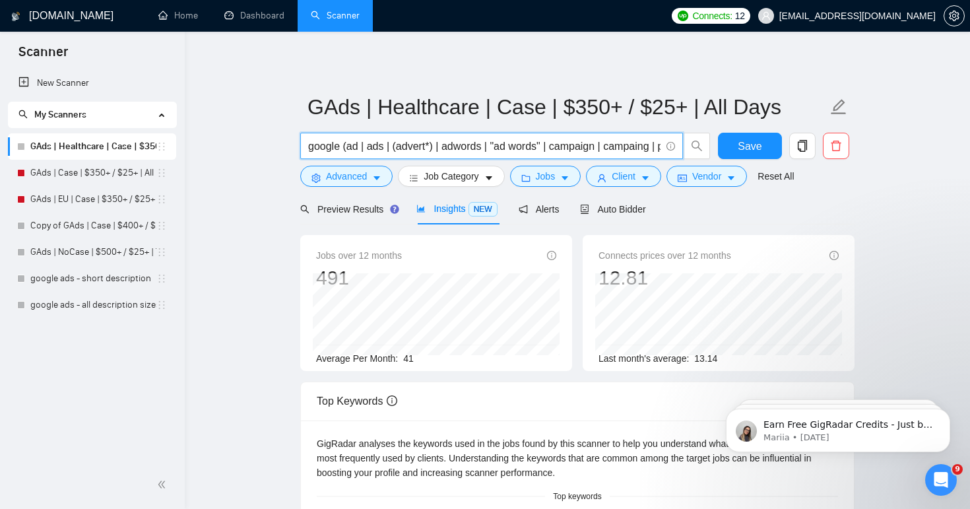
scroll to position [0, 187]
drag, startPoint x: 579, startPoint y: 149, endPoint x: 722, endPoint y: 151, distance: 143.2
click at [722, 151] on div "google (ad | ads | (advert*) | adwords | "ad words" | campaign | campaing | ppc…" at bounding box center [575, 149] width 554 height 33
click at [660, 147] on input "google (ad | ads | (advert*) | adwords | "ad words" | campaign | campaing | ppc…" at bounding box center [484, 146] width 352 height 16
paste input "(treatment | HRV | anxiety | sleep | neurotech | neuro | longevity | surgeon | …"
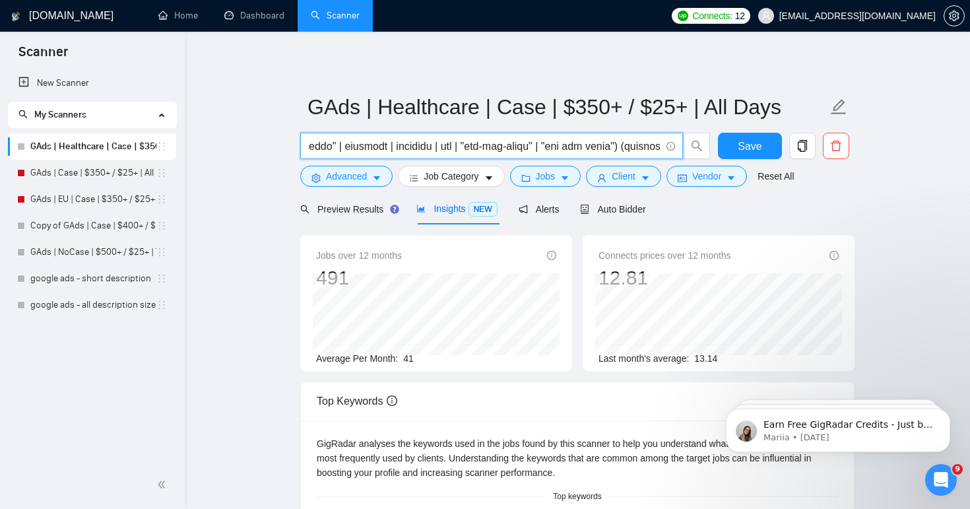
scroll to position [0, 12803]
type input "google (ad | ads | (advert*) | adwords | "ad words" | campaign | campaing | ppc…"
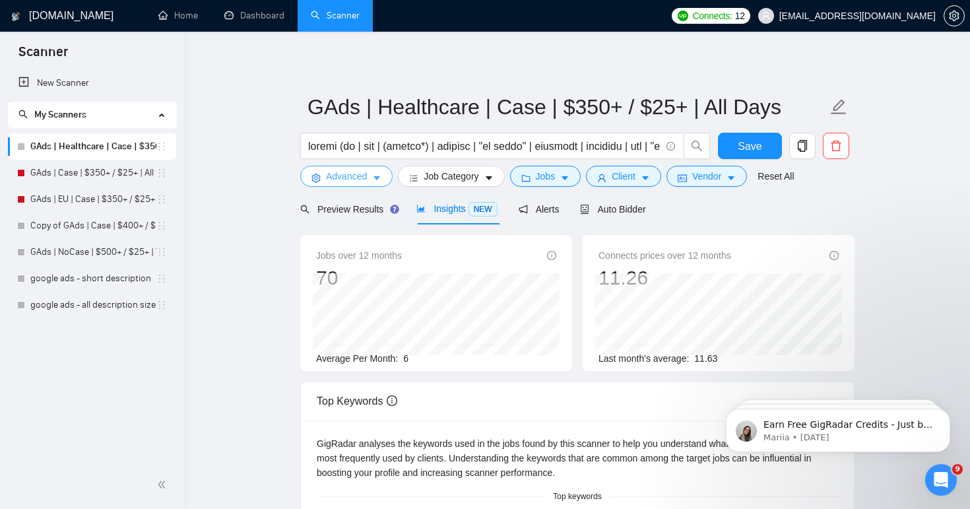
click at [334, 179] on span "Advanced" at bounding box center [346, 176] width 41 height 15
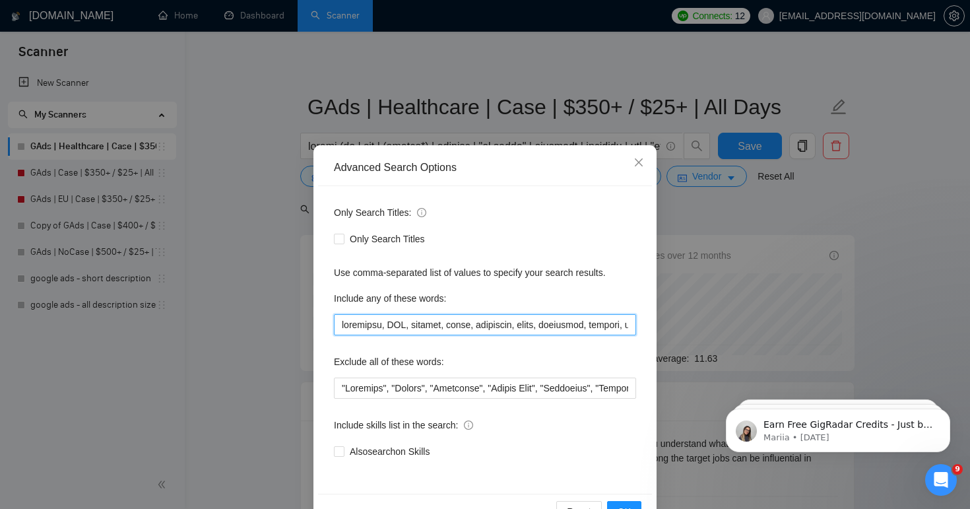
click at [455, 327] on input "text" at bounding box center [485, 324] width 302 height 21
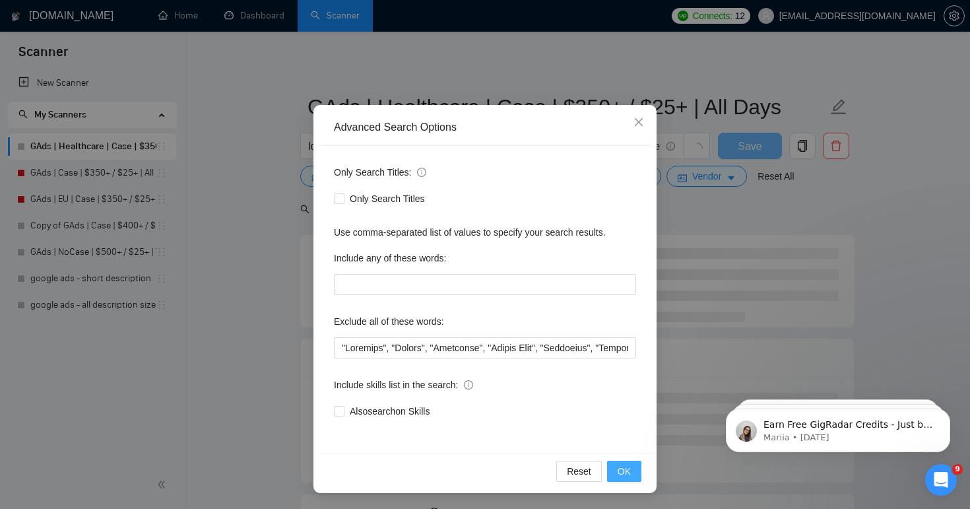
click at [626, 474] on span "OK" at bounding box center [624, 471] width 13 height 15
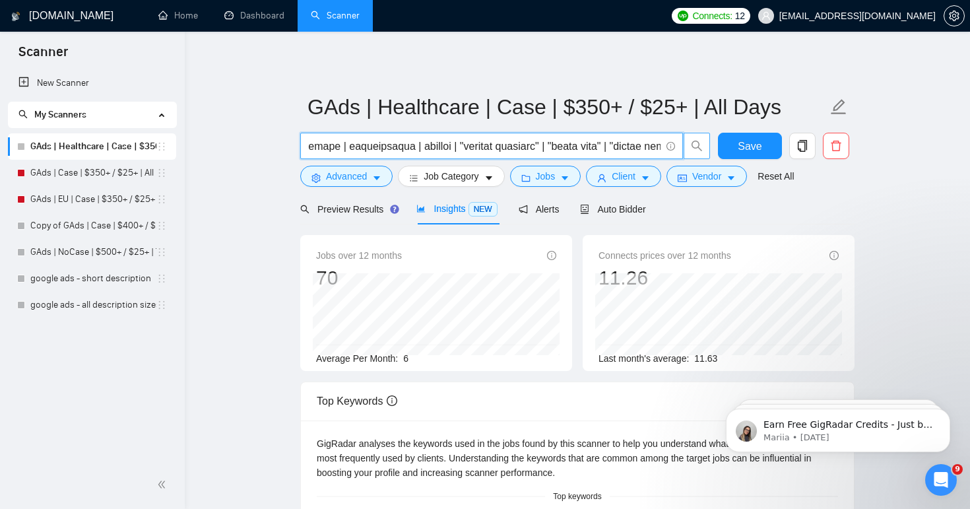
scroll to position [0, 12803]
drag, startPoint x: 540, startPoint y: 144, endPoint x: 684, endPoint y: 152, distance: 144.1
click at [684, 152] on span at bounding box center [505, 146] width 410 height 26
click at [591, 148] on input "text" at bounding box center [484, 146] width 352 height 16
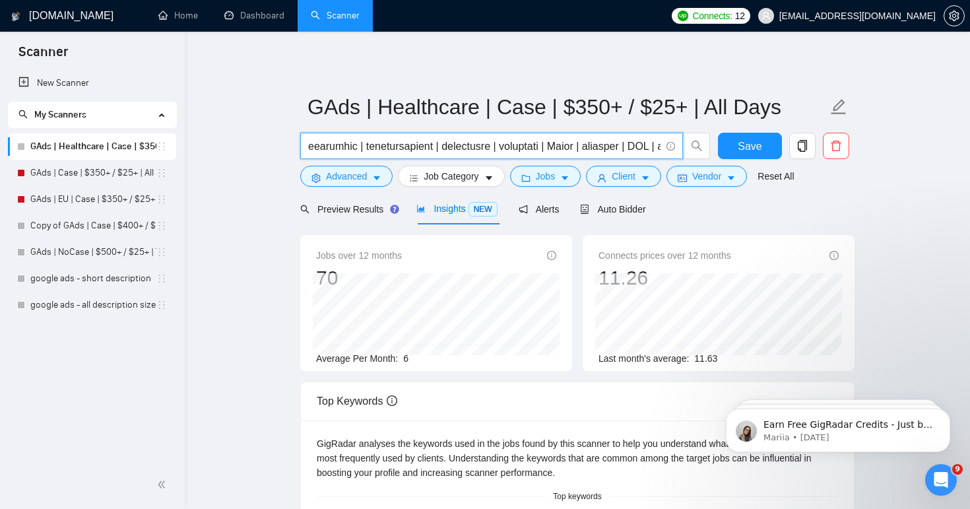
drag, startPoint x: 454, startPoint y: 144, endPoint x: 309, endPoint y: 137, distance: 144.7
click at [309, 137] on span at bounding box center [491, 146] width 383 height 26
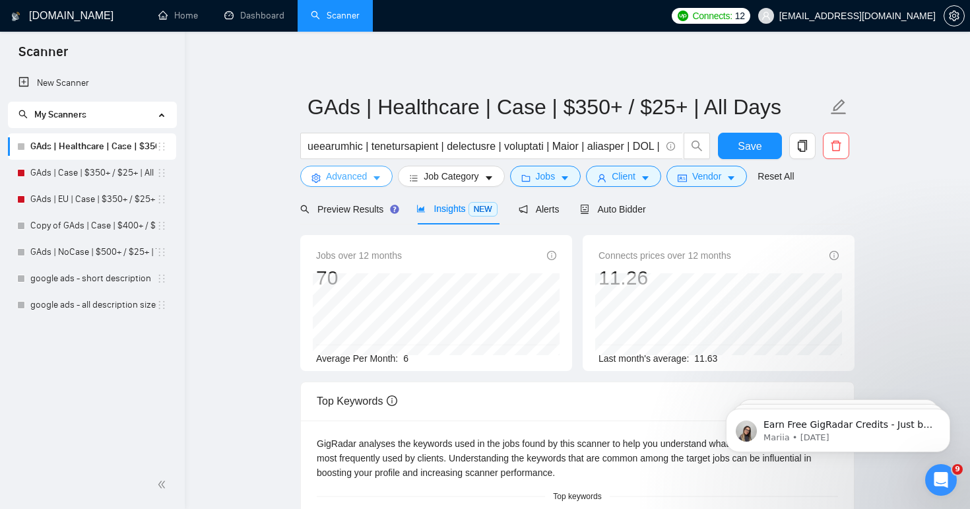
scroll to position [0, 0]
click at [364, 175] on span "Advanced" at bounding box center [346, 176] width 41 height 15
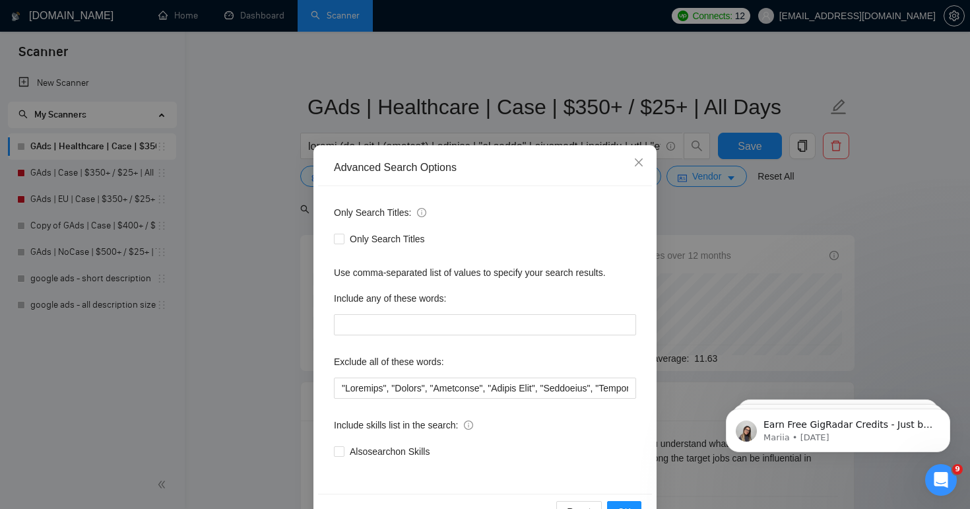
click at [278, 200] on div "Advanced Search Options Only Search Titles: Only Search Titles Use comma-separa…" at bounding box center [485, 254] width 970 height 509
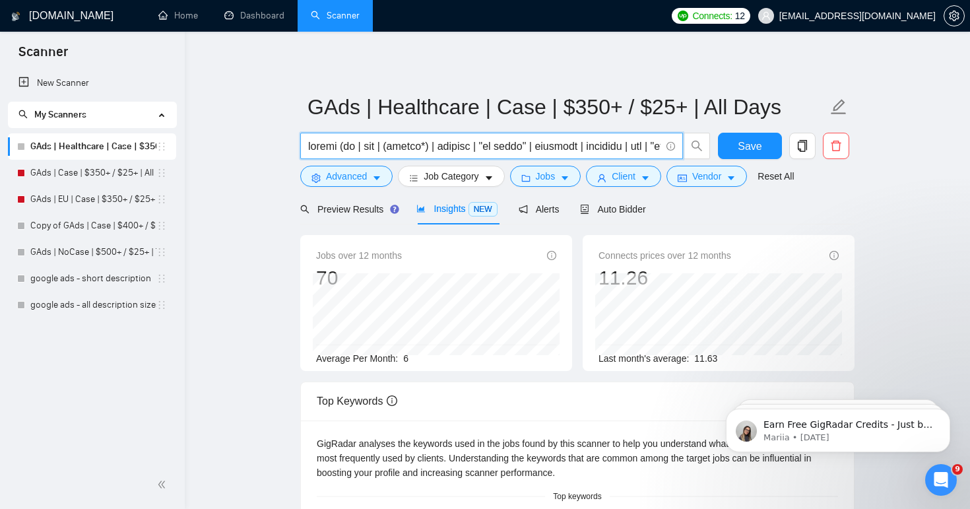
drag, startPoint x: 423, startPoint y: 146, endPoint x: 297, endPoint y: 139, distance: 126.3
click at [297, 139] on main "GAds | Healthcare | Case | $350+ / $25+ | All Days Save Advanced Job Category J…" at bounding box center [577, 505] width 743 height 905
click at [590, 142] on input "text" at bounding box center [484, 146] width 352 height 16
drag, startPoint x: 583, startPoint y: 146, endPoint x: 649, endPoint y: 147, distance: 66.0
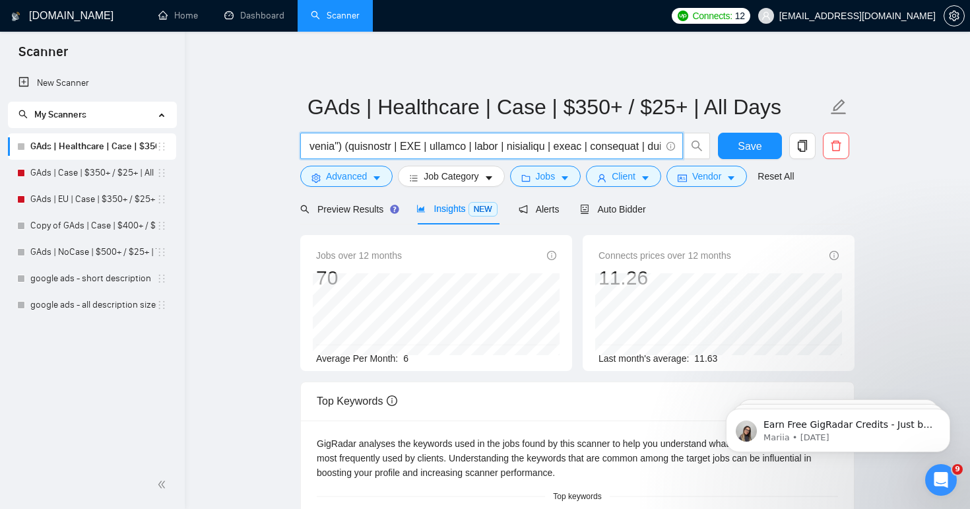
click at [649, 147] on input "text" at bounding box center [484, 146] width 352 height 16
click at [410, 150] on input "text" at bounding box center [484, 146] width 352 height 16
drag, startPoint x: 552, startPoint y: 145, endPoint x: 623, endPoint y: 145, distance: 70.6
click at [623, 145] on input "text" at bounding box center [484, 146] width 352 height 16
click at [529, 144] on input "text" at bounding box center [484, 146] width 352 height 16
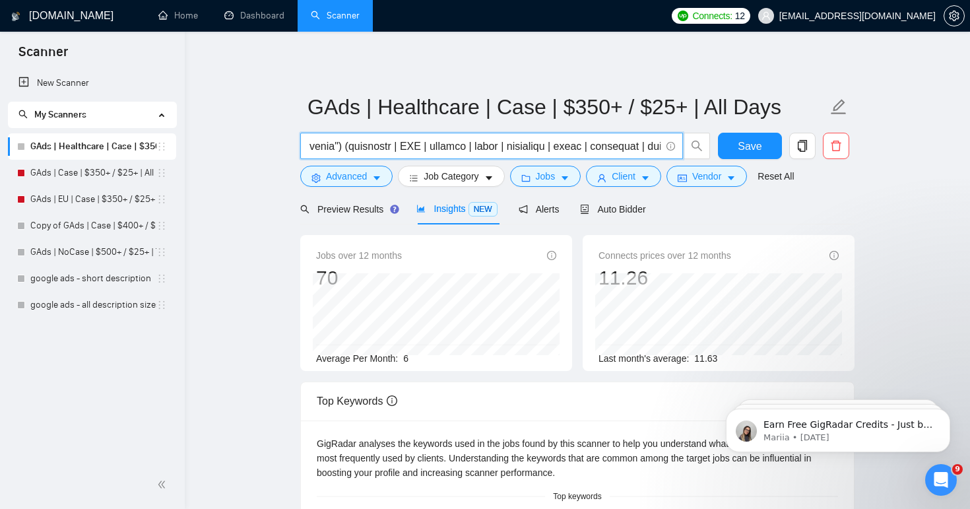
drag, startPoint x: 381, startPoint y: 146, endPoint x: 414, endPoint y: 211, distance: 72.3
click at [414, 211] on div "GAds | Healthcare | Case | $350+ / $25+ | All Days Save Advanced Job Category J…" at bounding box center [577, 505] width 554 height 905
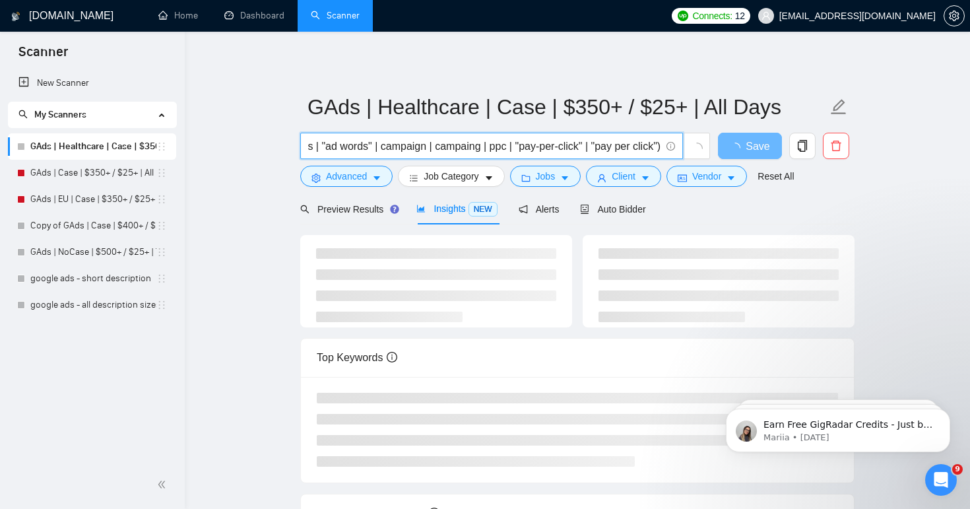
type input "google (ad | ads | (advert*) | adwords | "ad words" | campaign | campaing | ppc…"
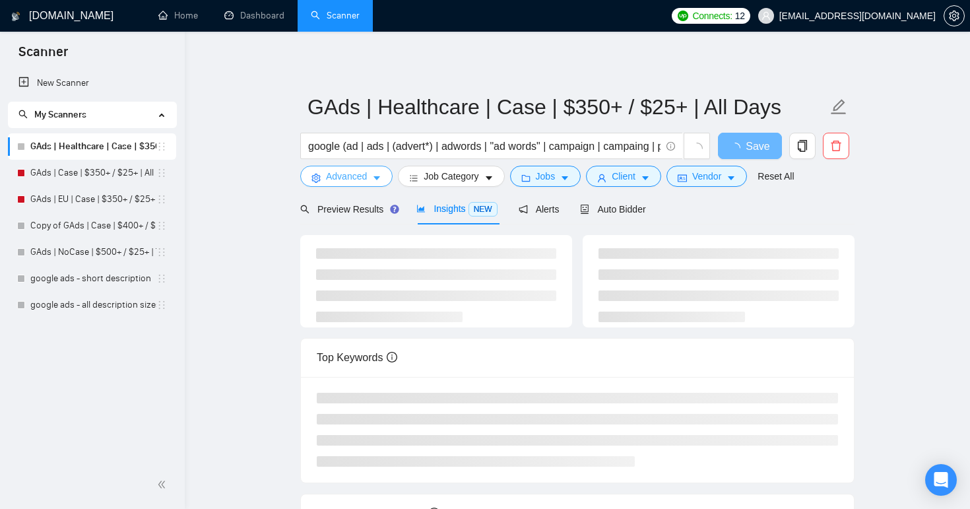
click at [362, 177] on span "Advanced" at bounding box center [346, 176] width 41 height 15
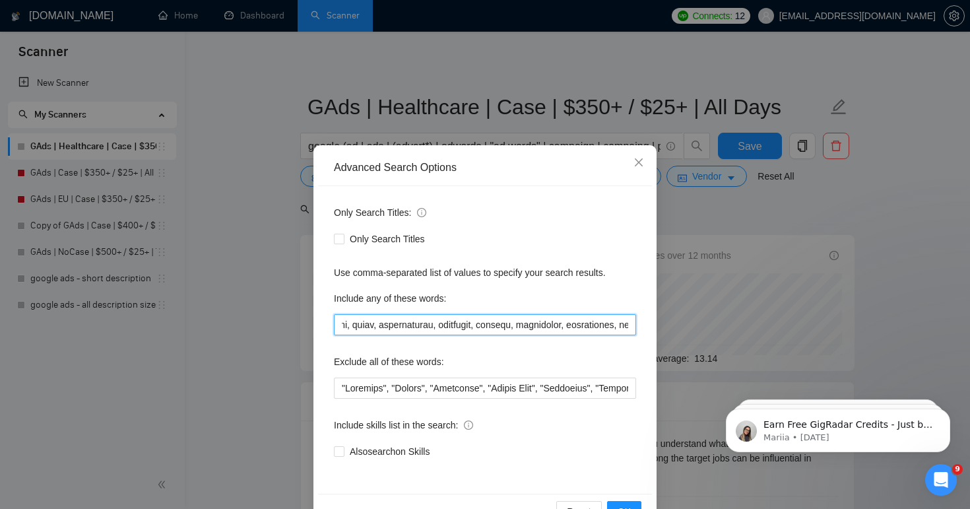
drag, startPoint x: 438, startPoint y: 323, endPoint x: 736, endPoint y: 346, distance: 299.1
click at [736, 346] on div "Advanced Search Options Only Search Titles: Only Search Titles Use comma-separa…" at bounding box center [485, 254] width 970 height 509
click at [568, 327] on input "text" at bounding box center [485, 324] width 302 height 21
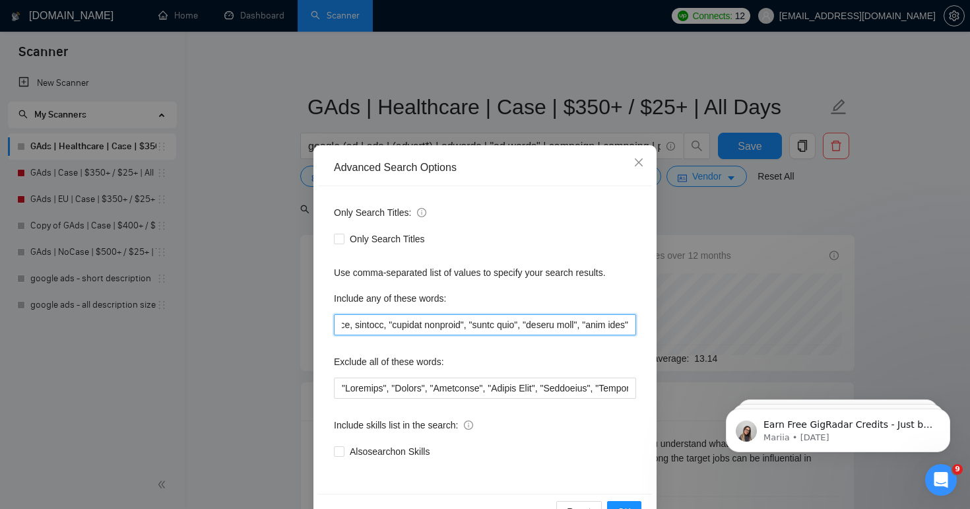
drag, startPoint x: 542, startPoint y: 325, endPoint x: 719, endPoint y: 331, distance: 176.9
click at [719, 331] on div "Advanced Search Options Only Search Titles: Only Search Titles Use comma-separa…" at bounding box center [485, 254] width 970 height 509
click at [643, 164] on icon "close" at bounding box center [638, 162] width 11 height 11
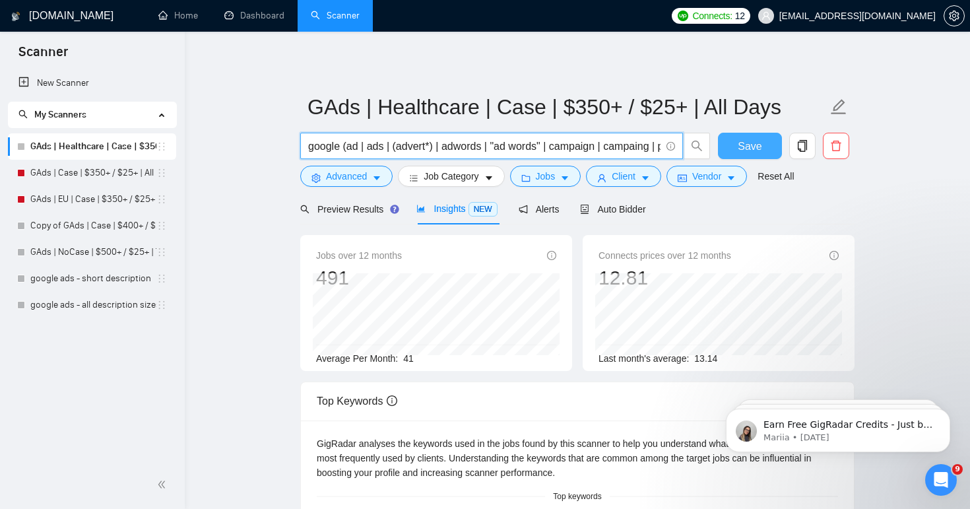
scroll to position [0, 187]
drag, startPoint x: 494, startPoint y: 149, endPoint x: 757, endPoint y: 152, distance: 263.9
click at [757, 152] on div "google (ad | ads | (advert*) | adwords | "ad words" | campaign | campaing | ppc…" at bounding box center [575, 149] width 554 height 33
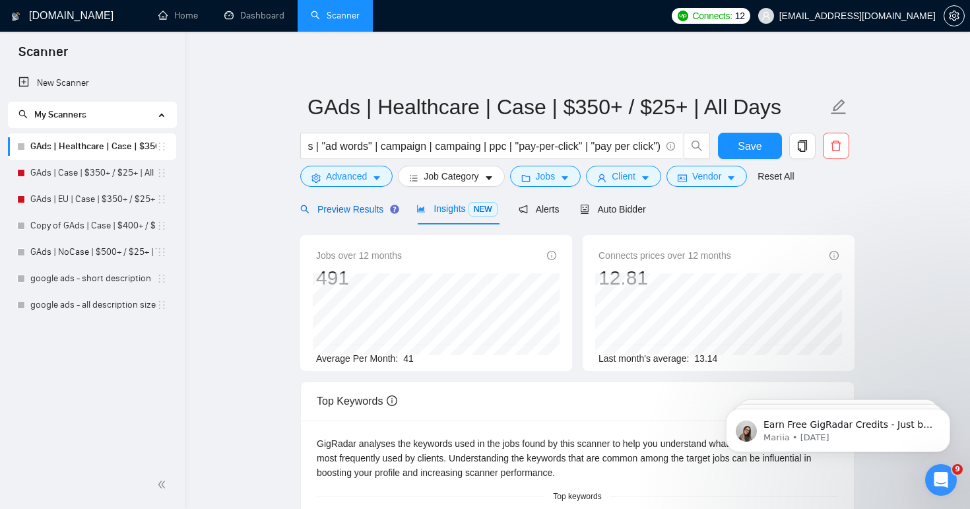
scroll to position [0, 0]
click at [333, 202] on div "Preview Results" at bounding box center [347, 209] width 95 height 15
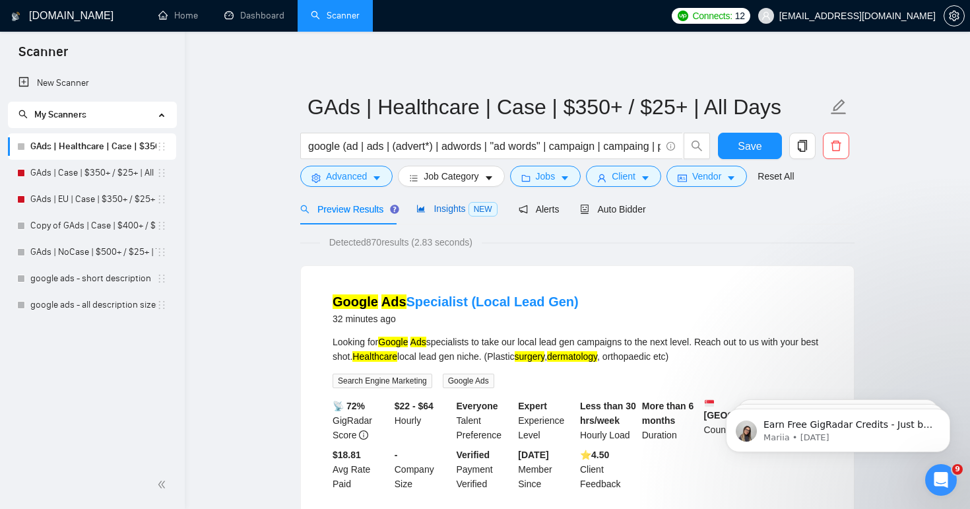
click at [439, 213] on span "Insights NEW" at bounding box center [456, 208] width 80 height 11
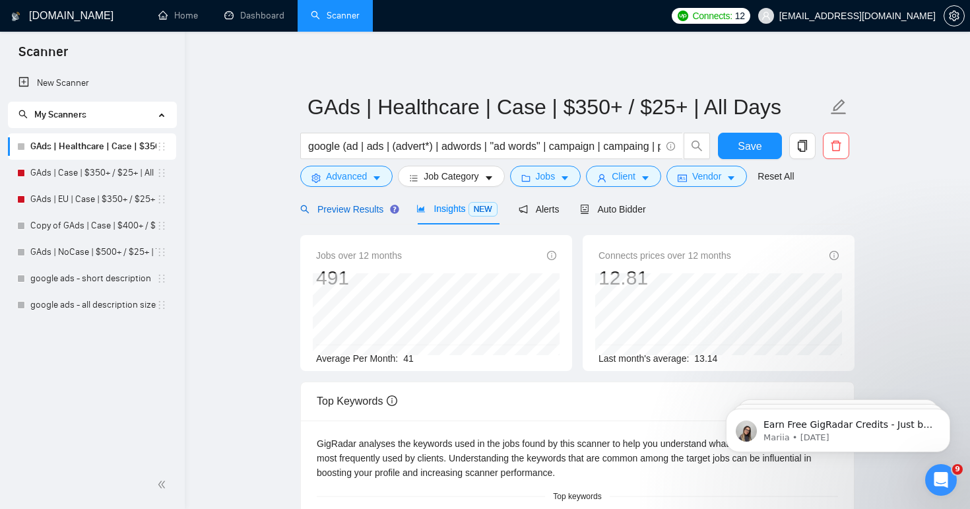
click at [362, 212] on span "Preview Results" at bounding box center [347, 209] width 95 height 11
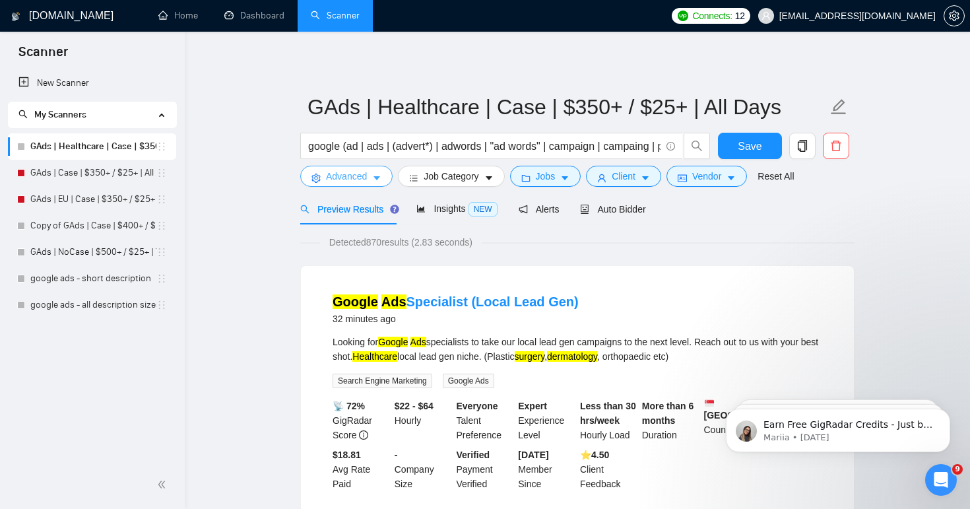
click at [348, 179] on span "Advanced" at bounding box center [346, 176] width 41 height 15
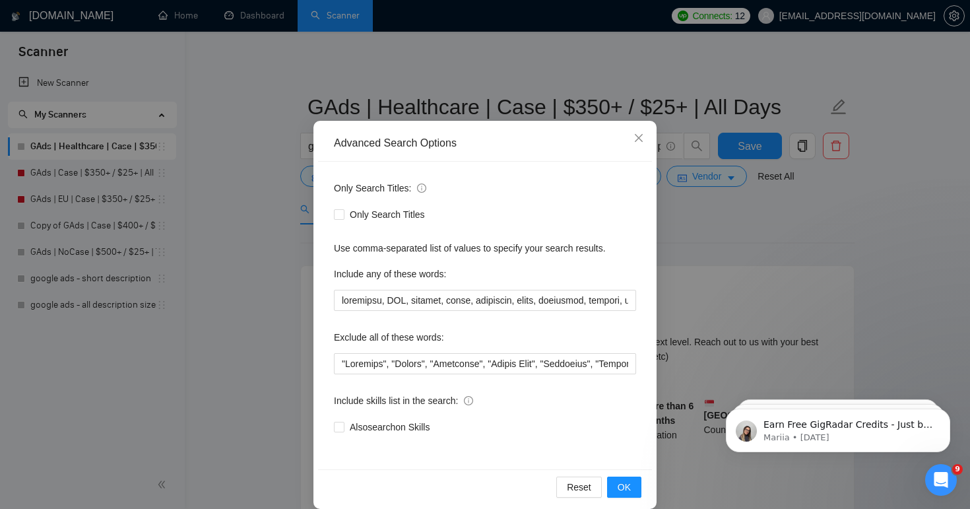
scroll to position [30, 0]
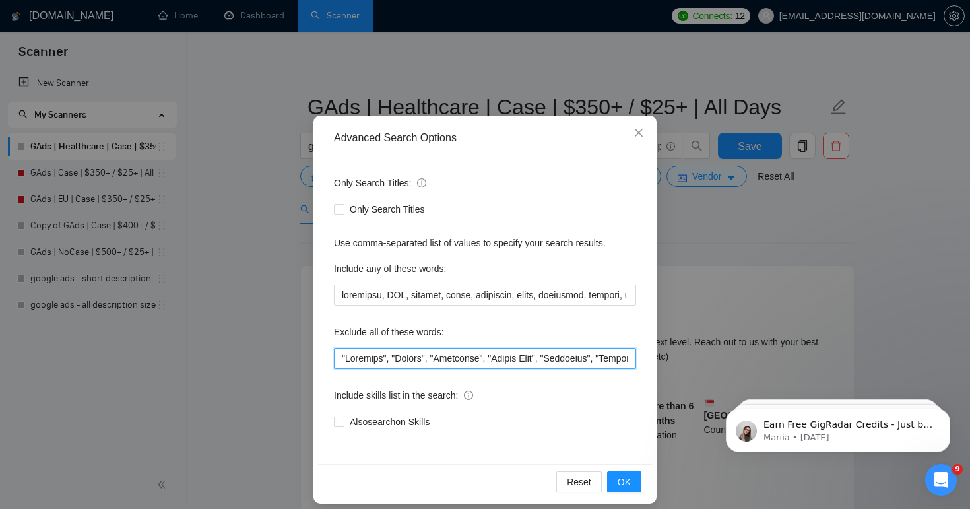
click at [373, 354] on input "text" at bounding box center [485, 358] width 302 height 21
paste input "expert", "psychedelic", "psychedelics", "Ayahuasca", "Google Cloud", "Linked In…"
type input ""Loremips", "Dolors", "Ametconse", "Adipis Elit", "Seddoeius", "Tempori utlabor…"
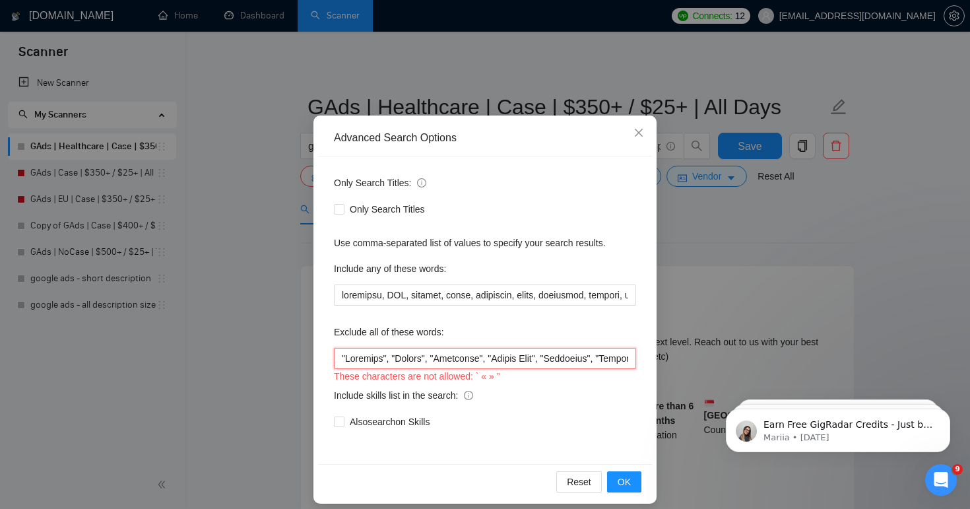
scroll to position [0, 25947]
click at [505, 362] on input "text" at bounding box center [485, 358] width 302 height 21
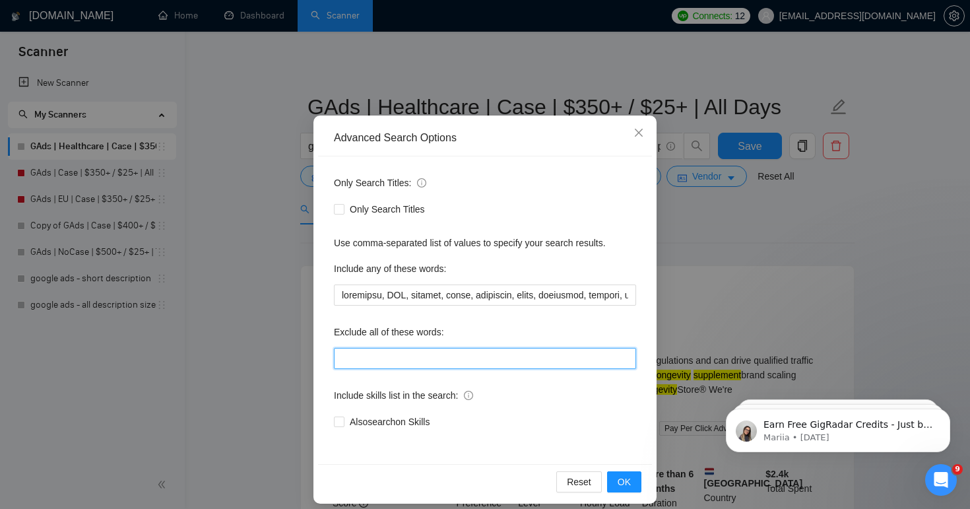
paste input ""Loremips", "Dolors", "Ametconse", "Adipis Elit", "Seddoeius", "Tempori utlabor…"
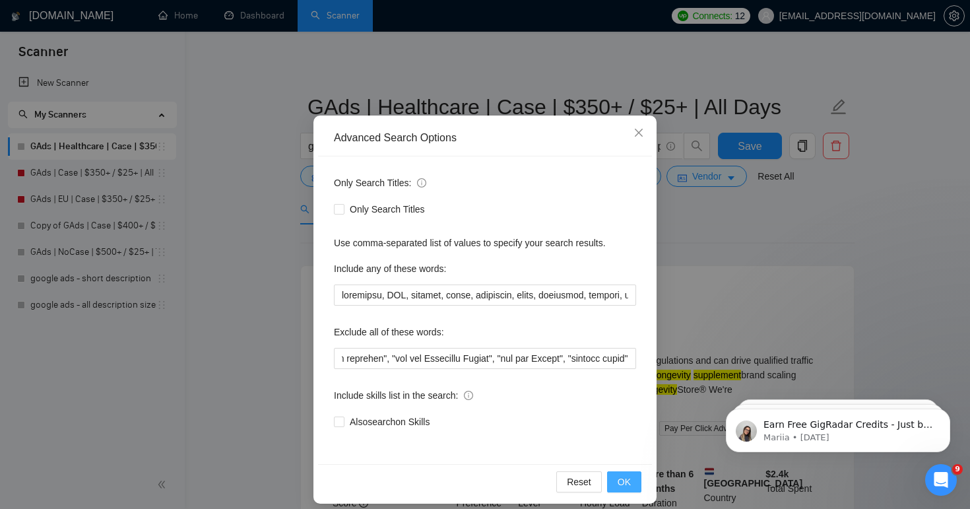
click at [632, 484] on button "OK" at bounding box center [624, 481] width 34 height 21
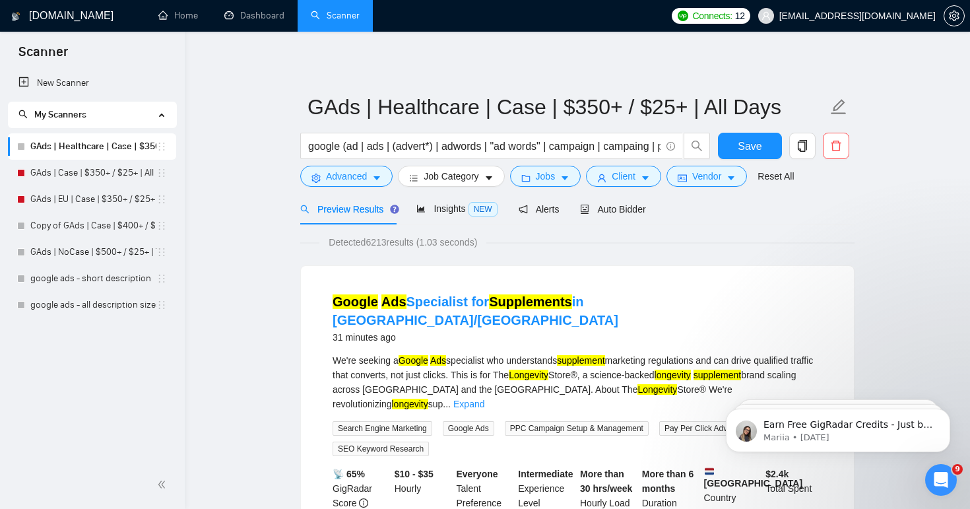
scroll to position [0, 0]
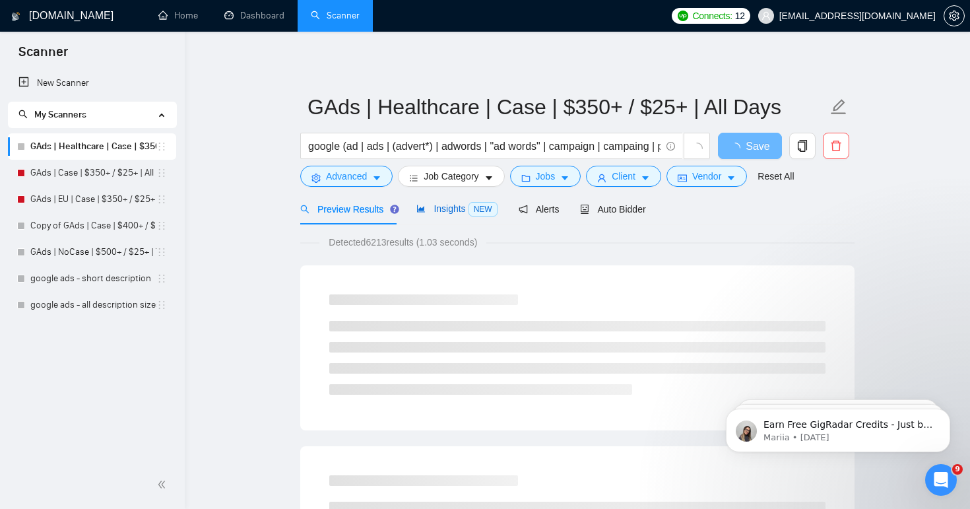
click at [454, 210] on span "Insights NEW" at bounding box center [456, 208] width 80 height 11
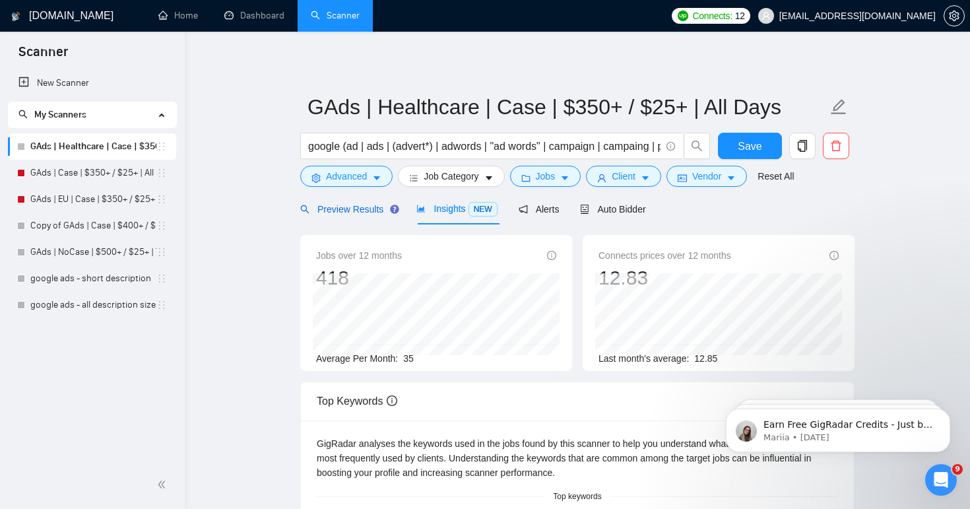
click at [349, 209] on span "Preview Results" at bounding box center [347, 209] width 95 height 11
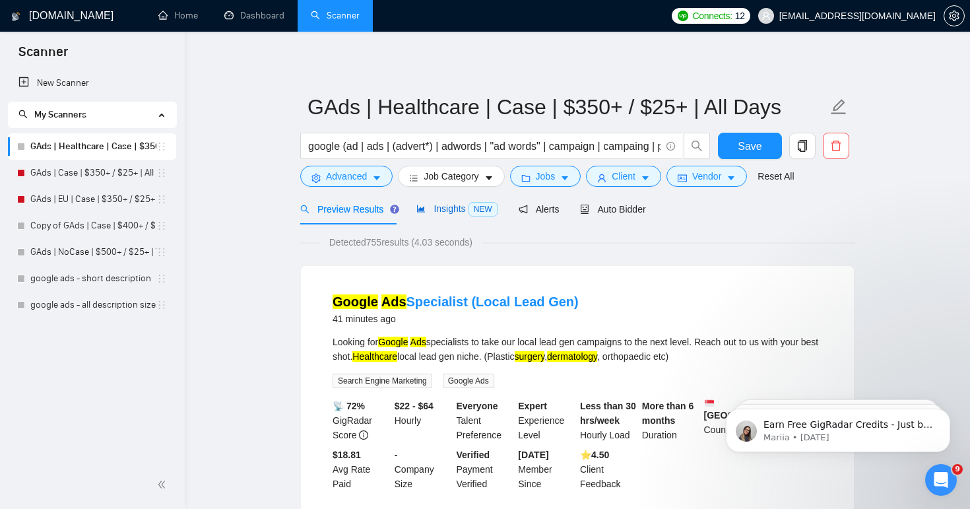
click at [439, 201] on div "Insights NEW" at bounding box center [456, 208] width 80 height 15
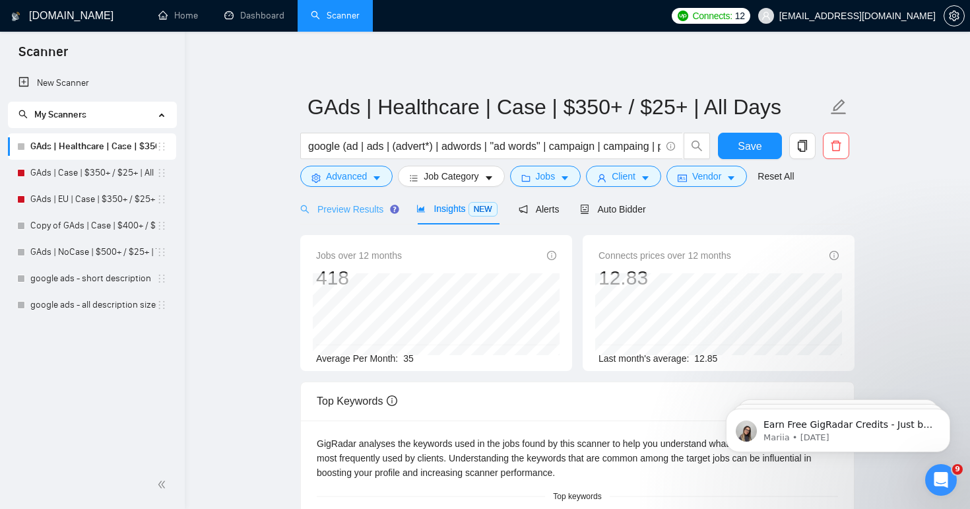
click at [358, 221] on div "Preview Results" at bounding box center [347, 208] width 95 height 31
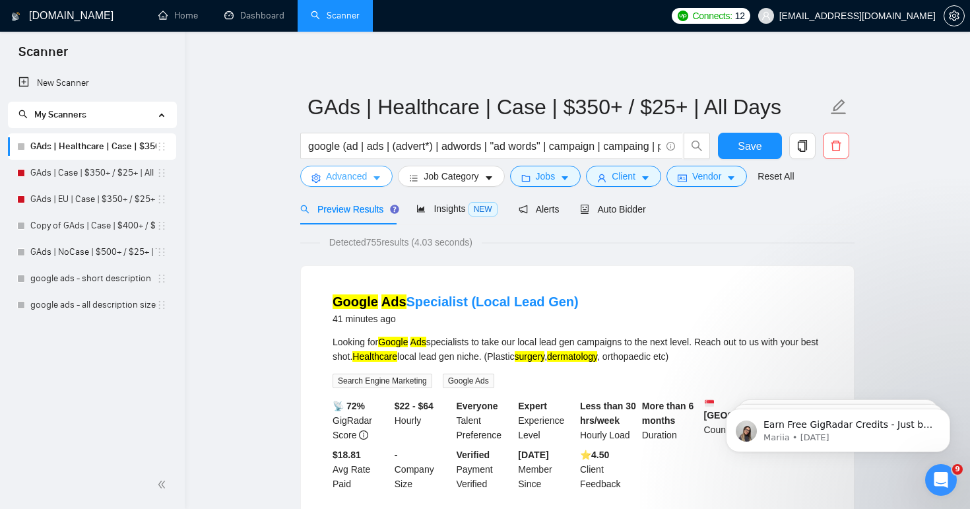
click at [354, 177] on span "Advanced" at bounding box center [346, 176] width 41 height 15
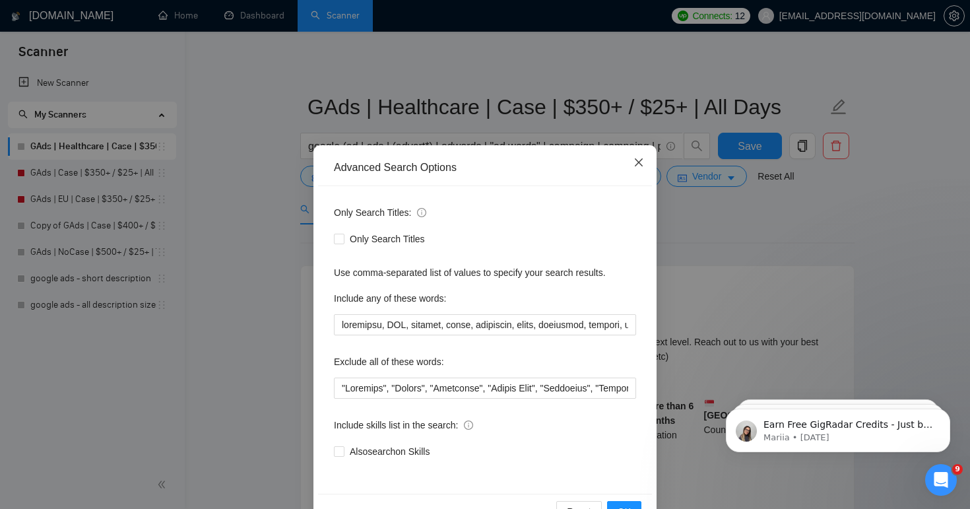
click at [644, 162] on span "Close" at bounding box center [639, 163] width 36 height 36
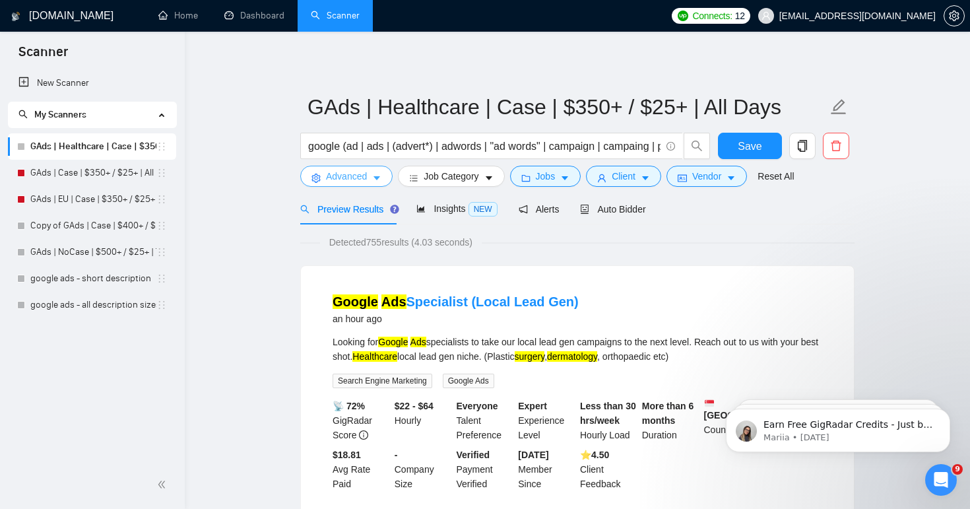
click at [365, 176] on span "Advanced" at bounding box center [346, 176] width 41 height 15
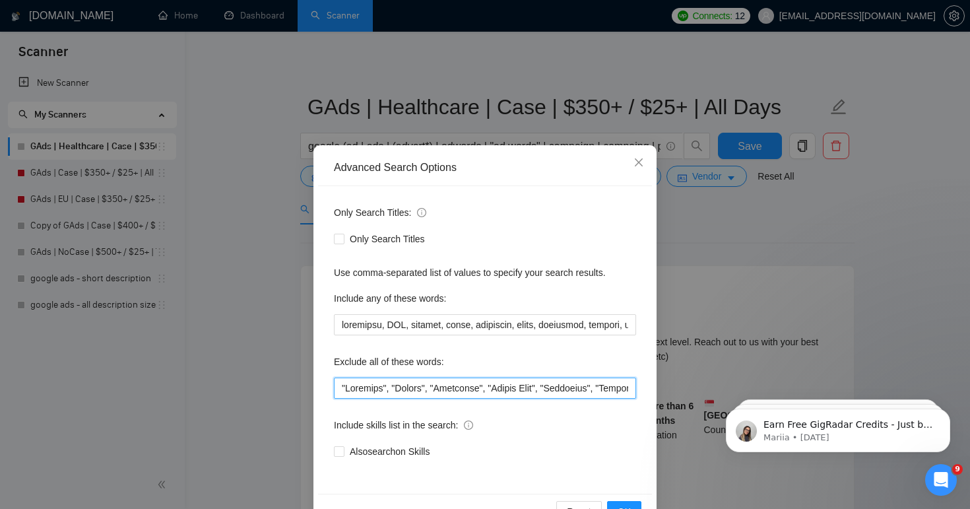
click at [385, 388] on input "text" at bounding box center [485, 387] width 302 height 21
paste input "Pharmacy", "Pharma", "Insurance", "Weight Loss", "Recruiter", "Webflow designer…"
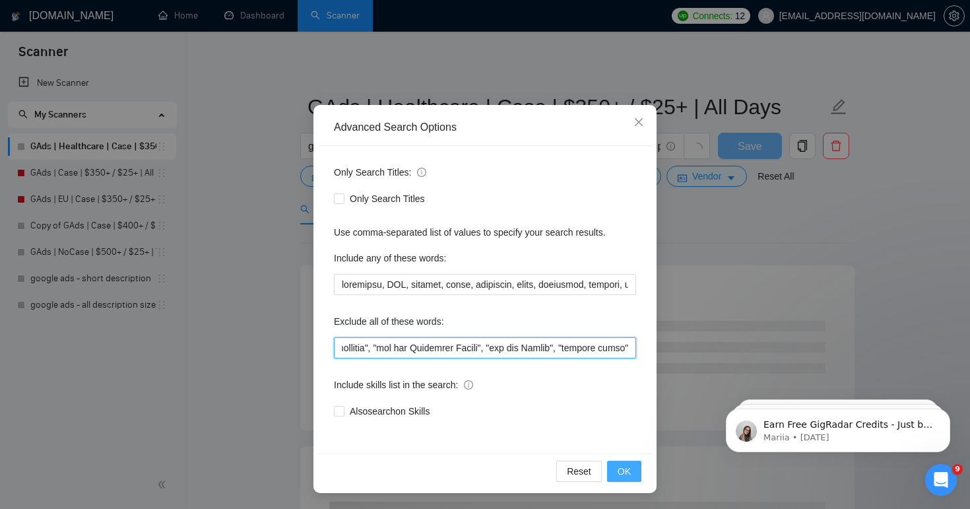
type input "Pharmacy", "Pharma", "Insurance", "Weight Loss", "Recruiter", "Webflow designer…"
click at [625, 466] on span "OK" at bounding box center [624, 471] width 13 height 15
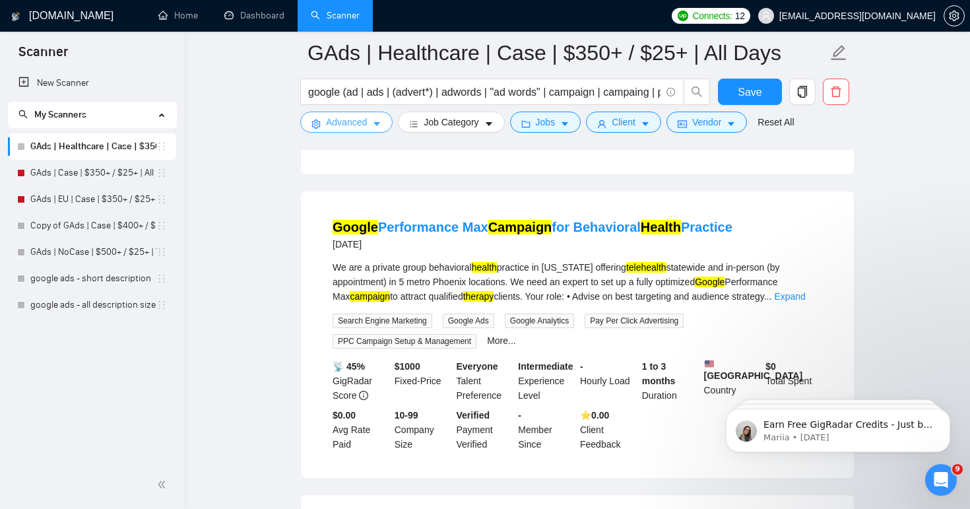
scroll to position [666, 0]
click at [797, 290] on link "Expand" at bounding box center [789, 295] width 31 height 11
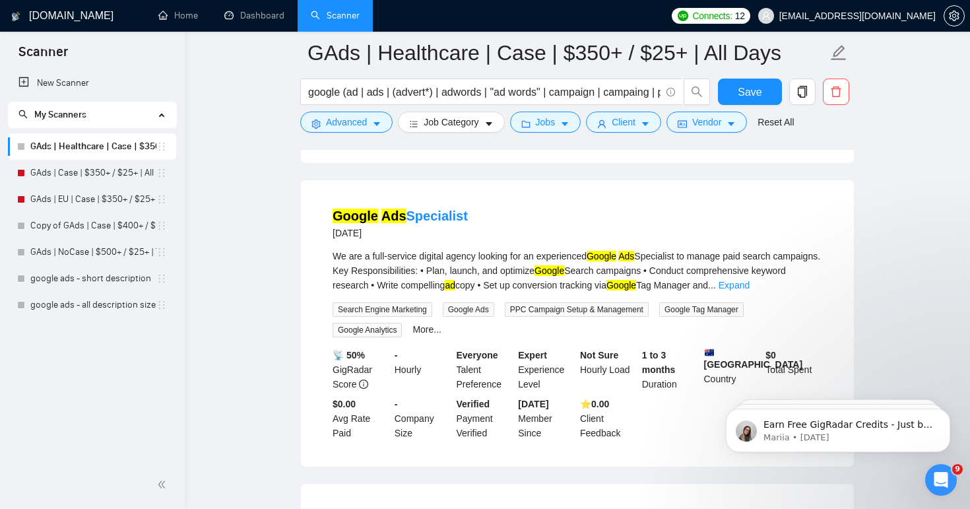
scroll to position [2293, 0]
click at [750, 280] on link "Expand" at bounding box center [734, 285] width 31 height 11
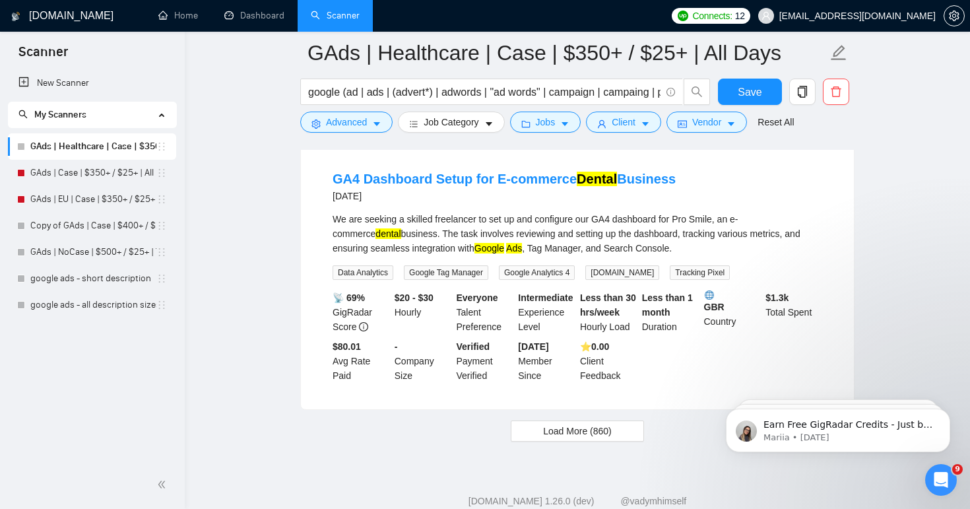
scroll to position [3006, 0]
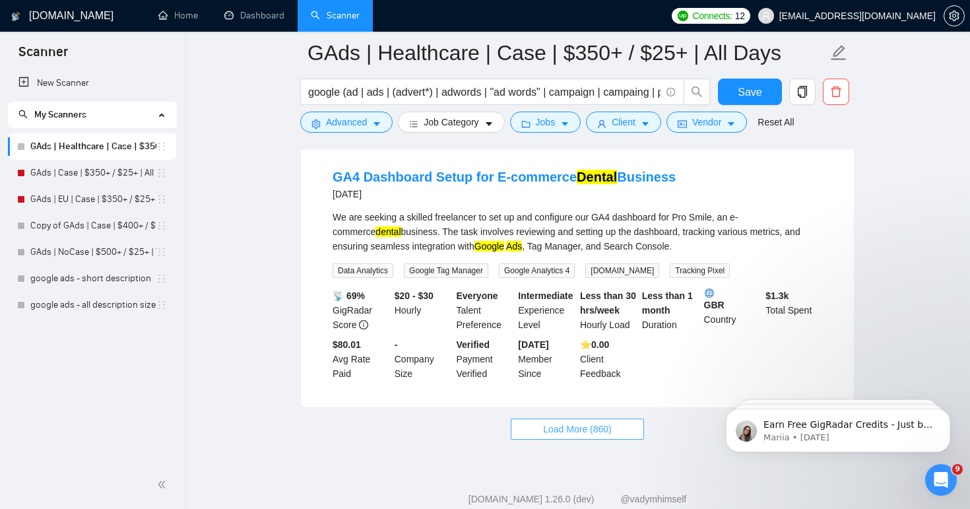
click at [591, 422] on span "Load More (860)" at bounding box center [577, 429] width 69 height 15
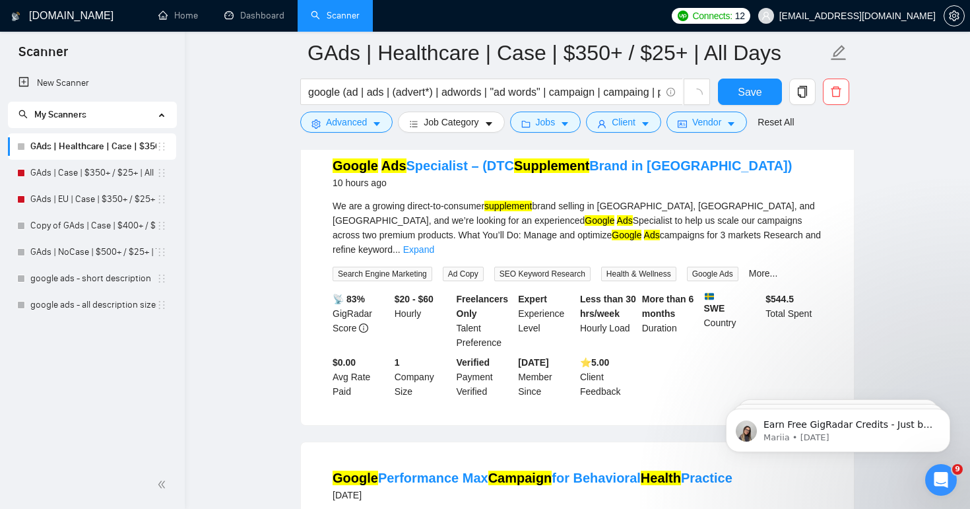
scroll to position [0, 0]
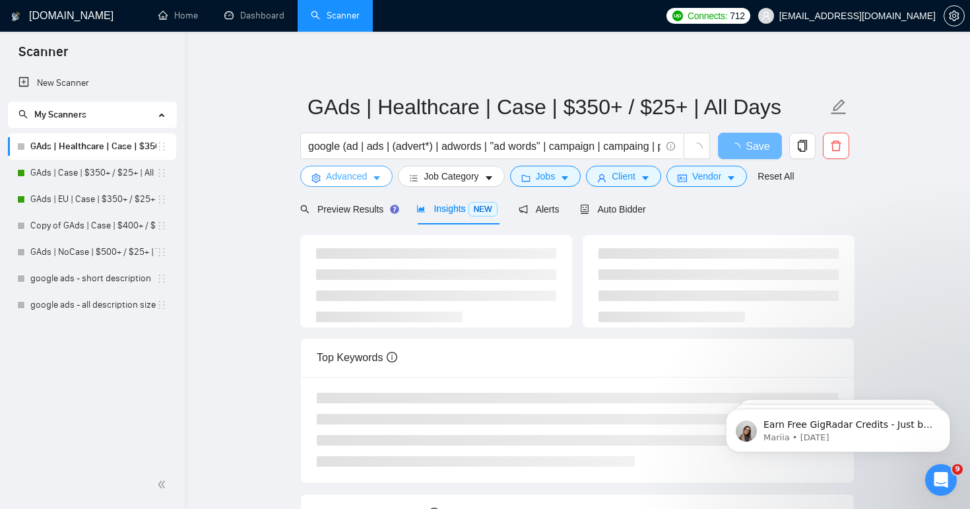
click at [350, 177] on span "Advanced" at bounding box center [346, 176] width 41 height 15
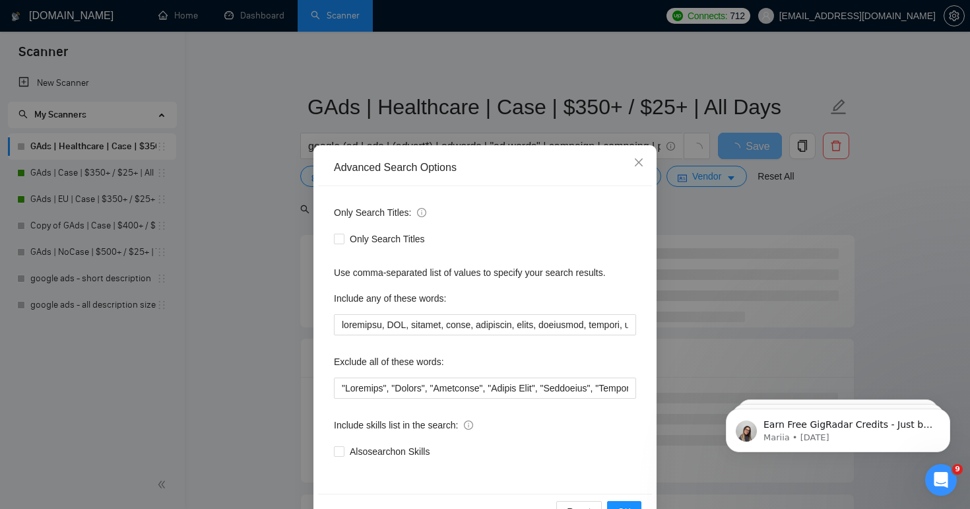
click at [255, 253] on div "Advanced Search Options Only Search Titles: Only Search Titles Use comma-separa…" at bounding box center [485, 254] width 970 height 509
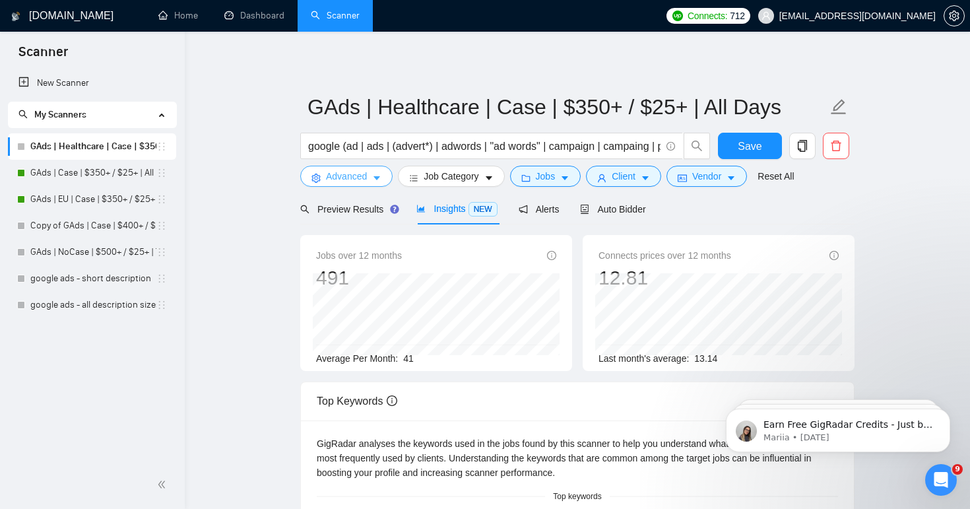
scroll to position [8, 0]
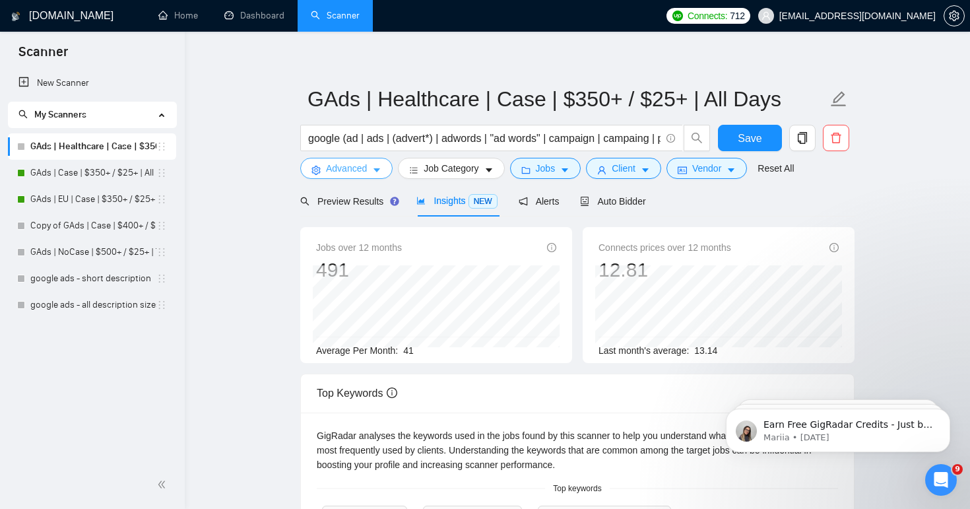
click at [358, 164] on span "Advanced" at bounding box center [346, 168] width 41 height 15
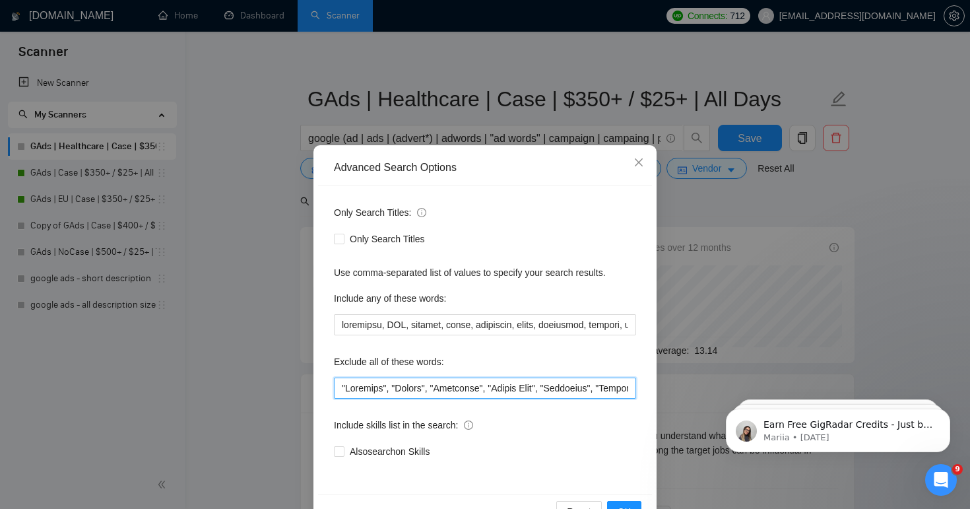
click at [395, 387] on input "text" at bounding box center [485, 387] width 302 height 21
paste input ""Pharmacy", "Pharma", "Insurance", "Weight Loss", "Recruiter", "Webflow designe…"
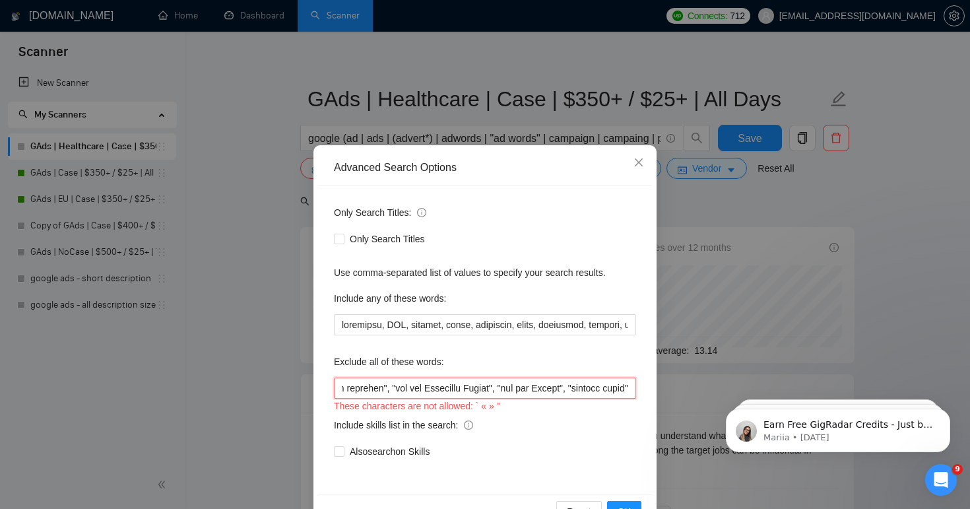
type input ""Pharmacy", "Pharma", "Insurance", "Weight Loss", "Recruiter", "Webflow designe…"
click at [410, 385] on input "text" at bounding box center [485, 387] width 302 height 21
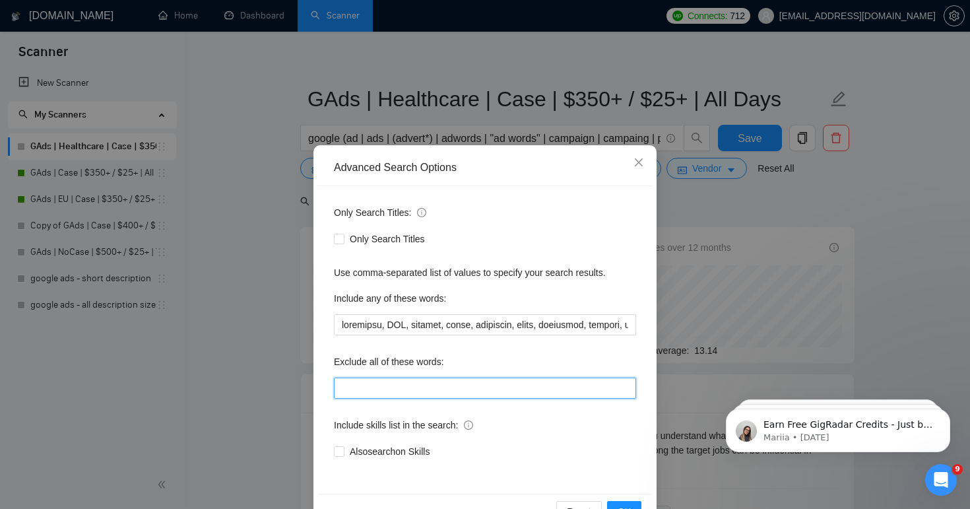
paste input ""Loremips", "Dolors", "Ametconse", "Adipis Elit", "Seddoeius", "Tempori utlabor…"
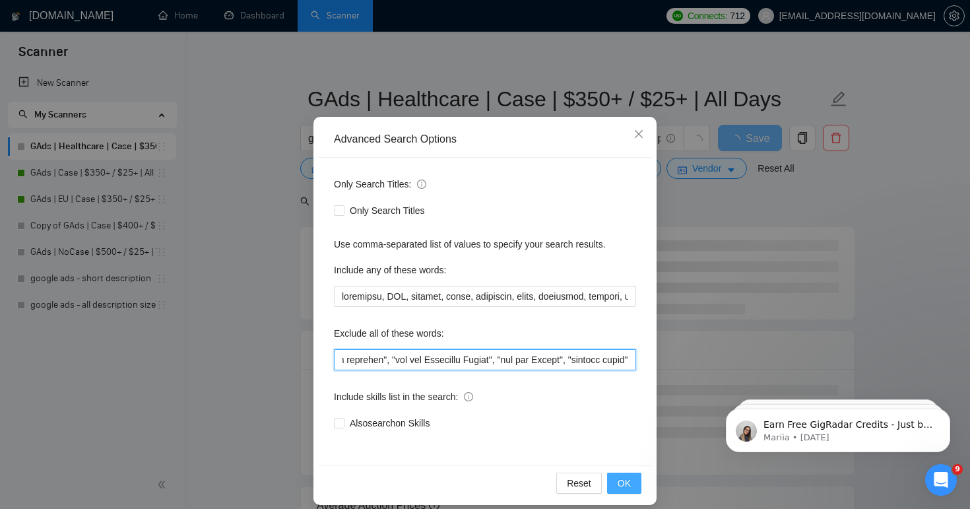
type input ""Loremips", "Dolors", "Ametconse", "Adipis Elit", "Seddoeius", "Tempori utlabor…"
click at [617, 476] on button "OK" at bounding box center [624, 482] width 34 height 21
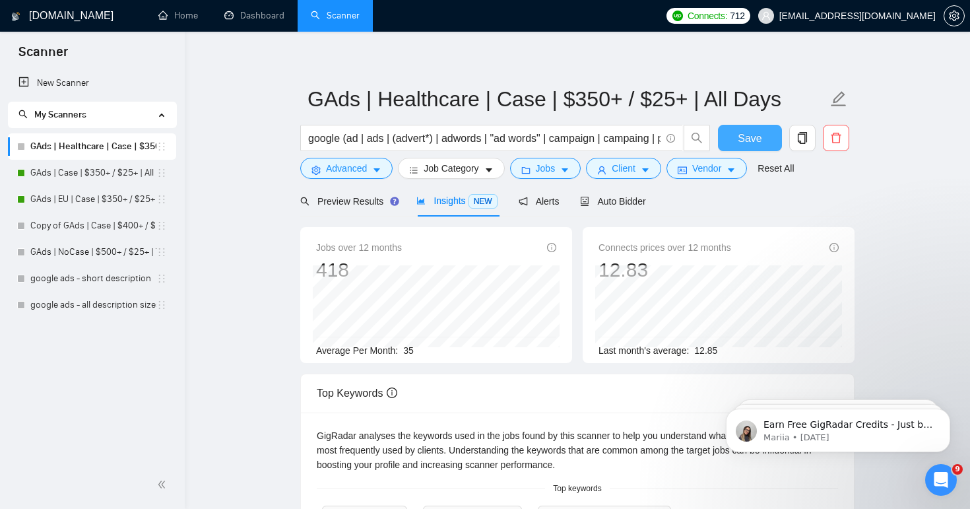
click at [751, 147] on button "Save" at bounding box center [750, 138] width 64 height 26
click at [383, 137] on input "google (ad | ads | (advert*) | adwords | "ad words" | campaign | campaing | ppc…" at bounding box center [484, 138] width 352 height 16
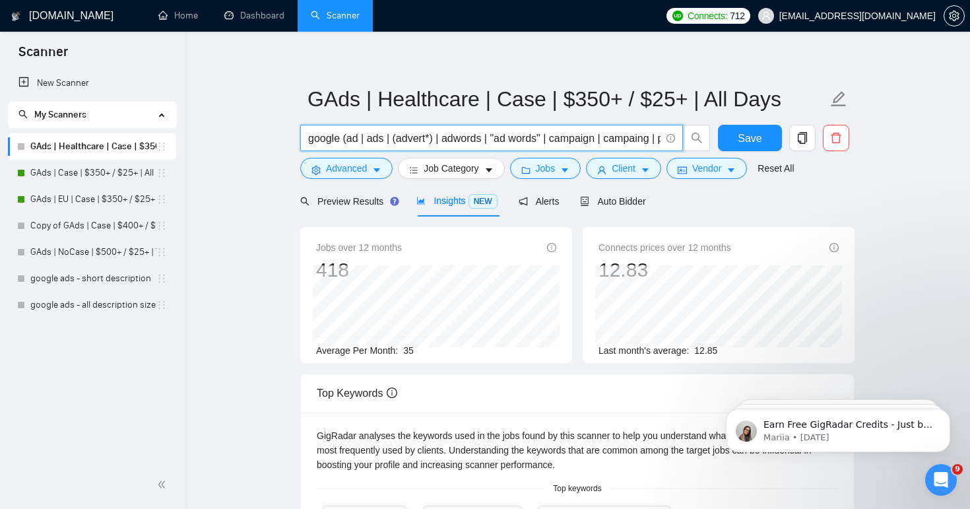
click at [383, 137] on input "google (ad | ads | (advert*) | adwords | "ad words" | campaign | campaing | ppc…" at bounding box center [484, 138] width 352 height 16
click at [750, 141] on span "Save" at bounding box center [750, 138] width 24 height 16
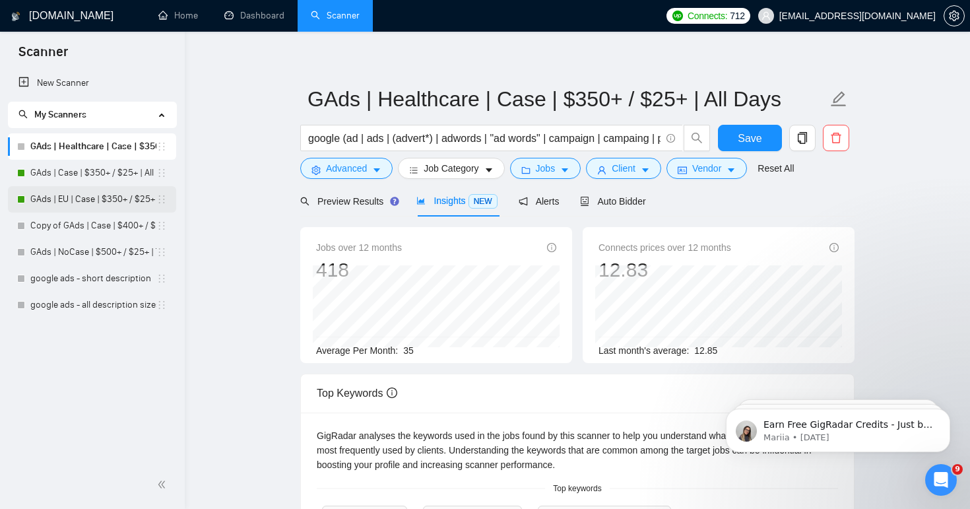
click at [75, 203] on link "GAds | EU | Case | $350+ / $25+ | All Days" at bounding box center [93, 199] width 126 height 26
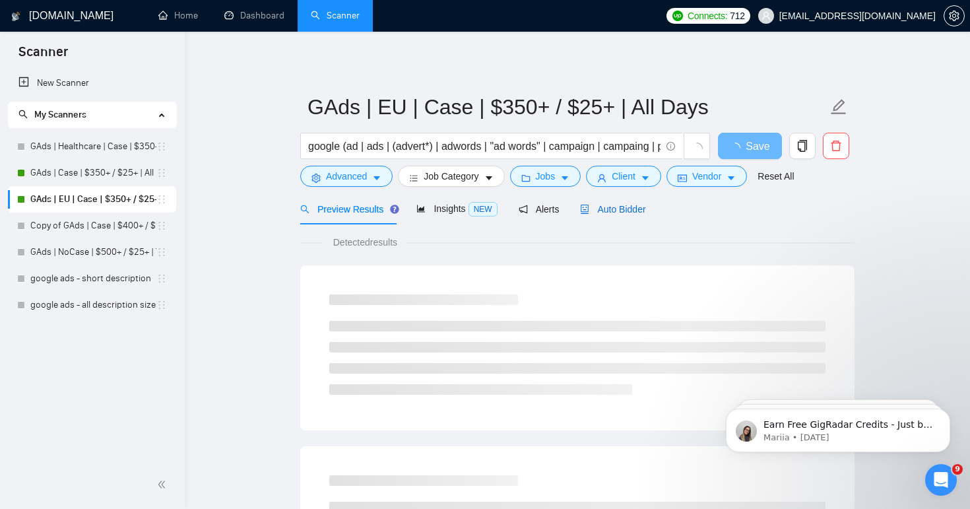
click at [602, 212] on span "Auto Bidder" at bounding box center [612, 209] width 65 height 11
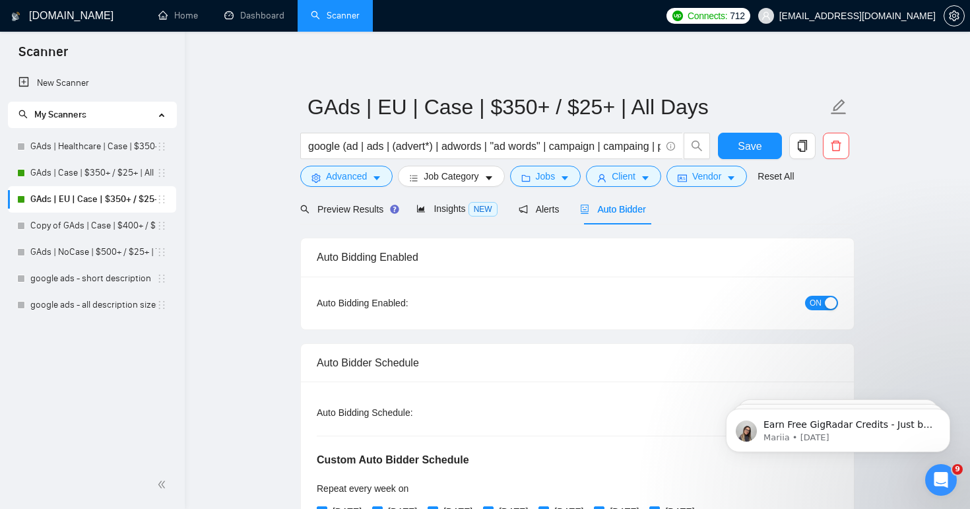
click at [823, 300] on button "ON" at bounding box center [821, 303] width 33 height 15
click at [98, 176] on link "GAds | Case | $350+ / $25+ | All Days" at bounding box center [93, 173] width 126 height 26
click at [763, 150] on button "Save" at bounding box center [750, 146] width 64 height 26
click at [115, 170] on link "GAds | Case | $350+ / $25+ | All Days" at bounding box center [93, 173] width 126 height 26
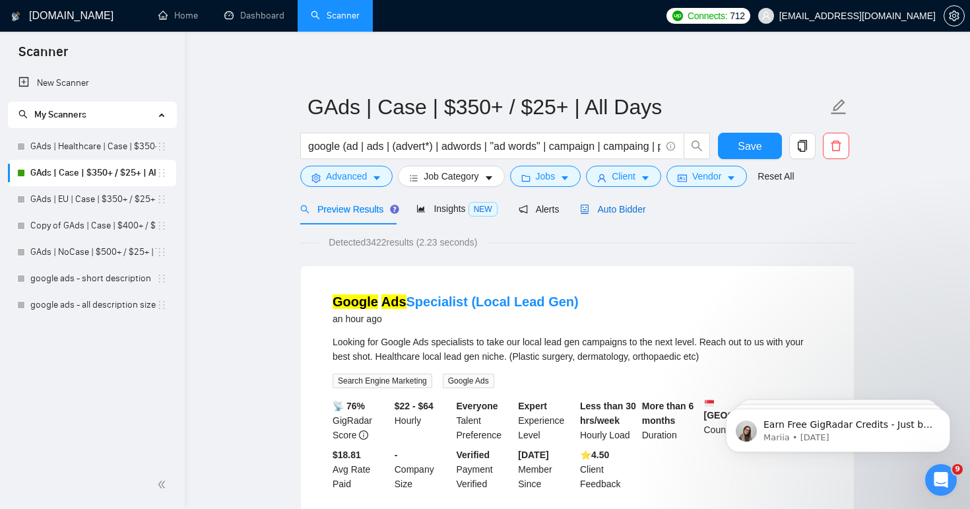
click at [630, 205] on span "Auto Bidder" at bounding box center [612, 209] width 65 height 11
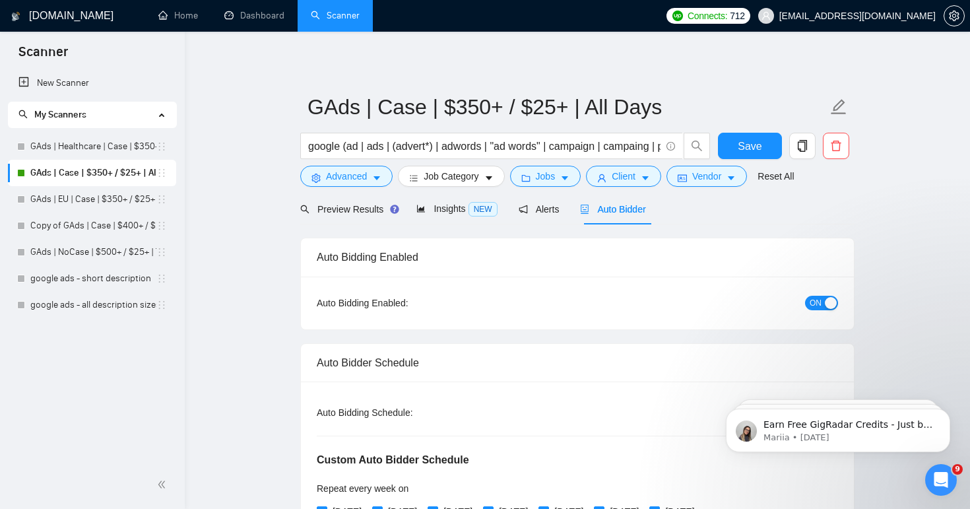
click at [823, 302] on button "ON" at bounding box center [821, 303] width 33 height 15
click at [96, 146] on link "GAds | Healthcare | Case | $350+ / $25+ | All Days" at bounding box center [93, 146] width 126 height 26
click at [759, 155] on button "Save" at bounding box center [750, 146] width 64 height 26
click at [92, 144] on link "GAds | Healthcare | Case | $350+ / $25+ | All Days" at bounding box center [93, 146] width 126 height 26
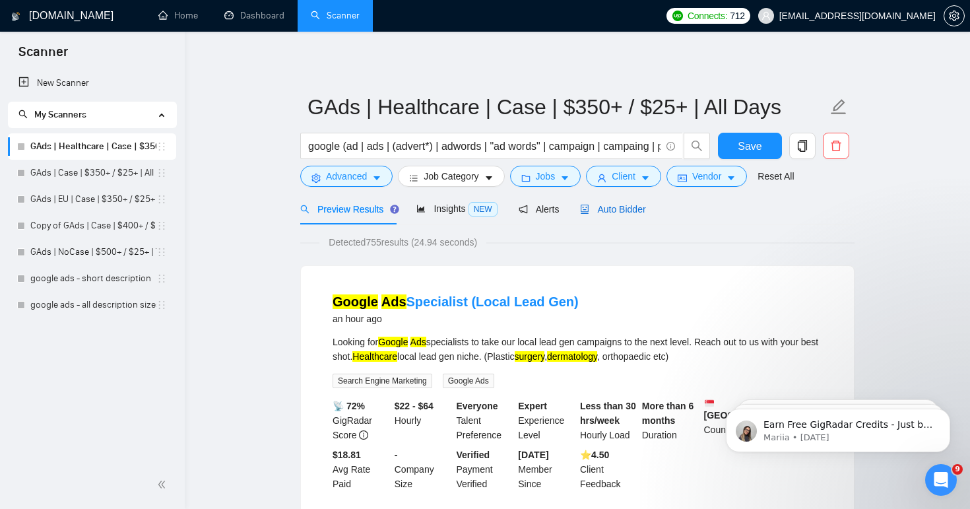
click at [631, 216] on div "Auto Bidder" at bounding box center [612, 209] width 65 height 15
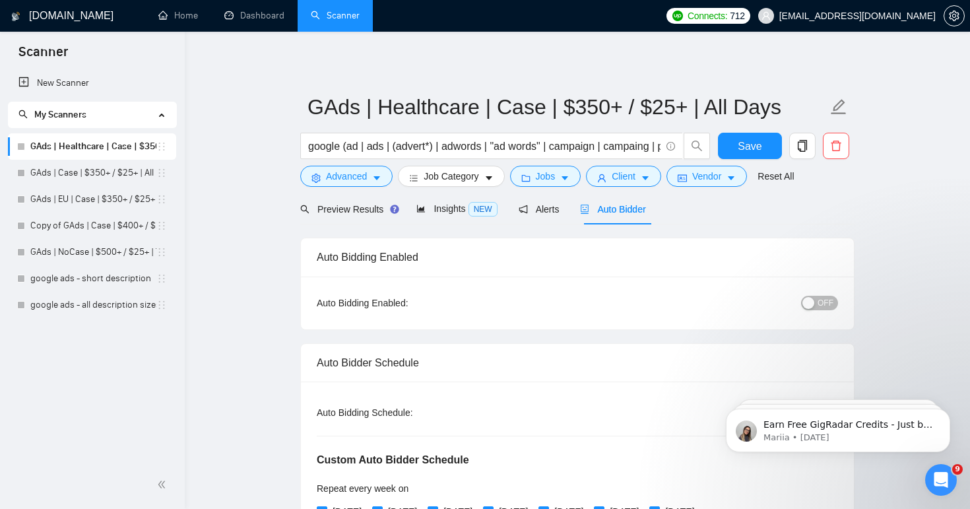
click at [817, 302] on button "OFF" at bounding box center [819, 303] width 37 height 15
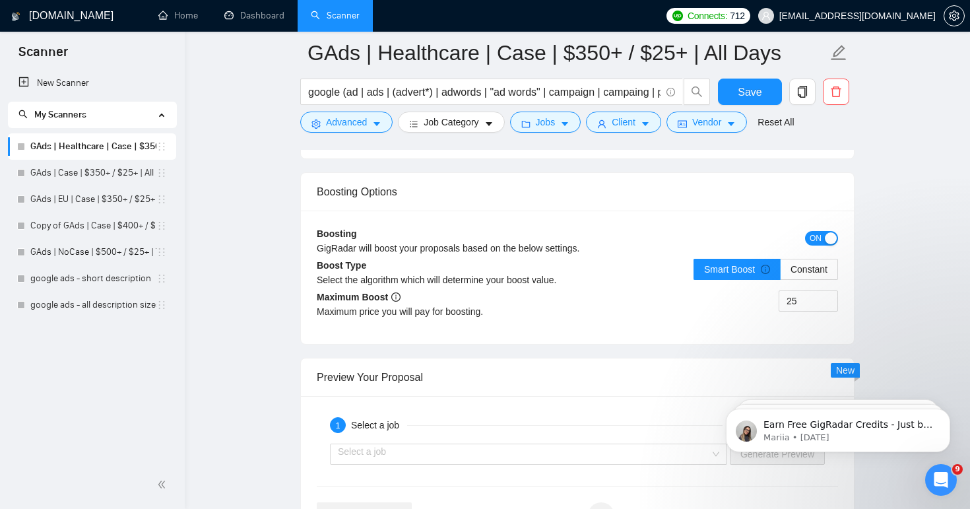
scroll to position [2605, 0]
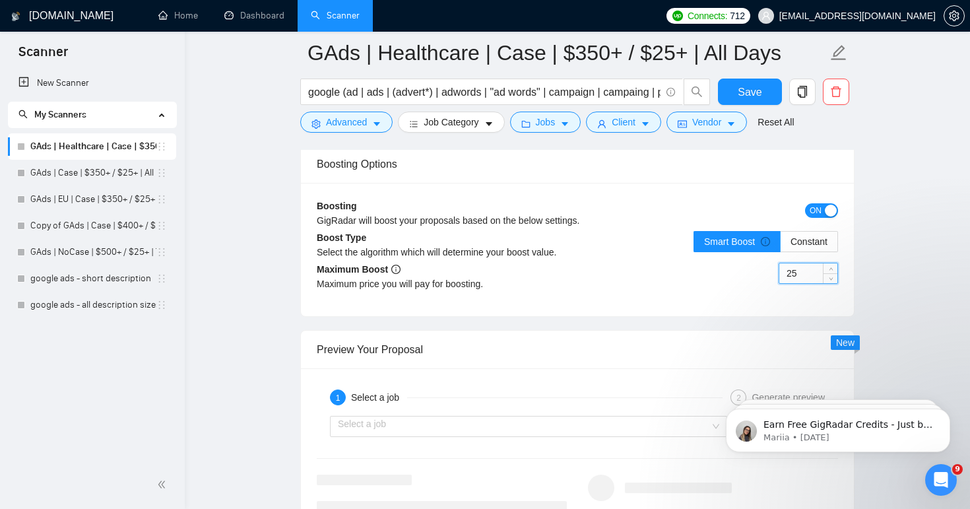
drag, startPoint x: 813, startPoint y: 274, endPoint x: 771, endPoint y: 273, distance: 42.2
click at [771, 273] on div "25" at bounding box center [707, 281] width 261 height 37
click at [806, 276] on input "30" at bounding box center [808, 273] width 58 height 20
drag, startPoint x: 811, startPoint y: 274, endPoint x: 778, endPoint y: 272, distance: 33.0
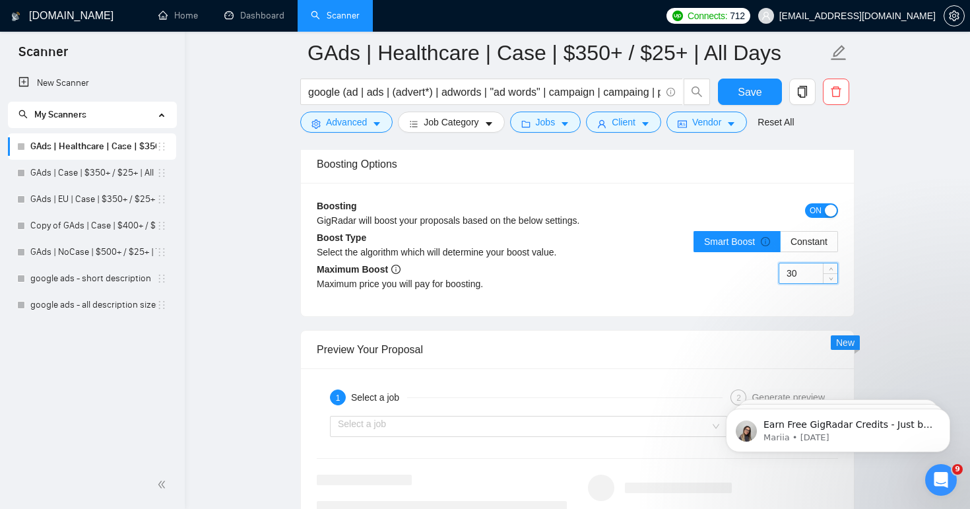
click at [779, 272] on div "30" at bounding box center [808, 273] width 59 height 21
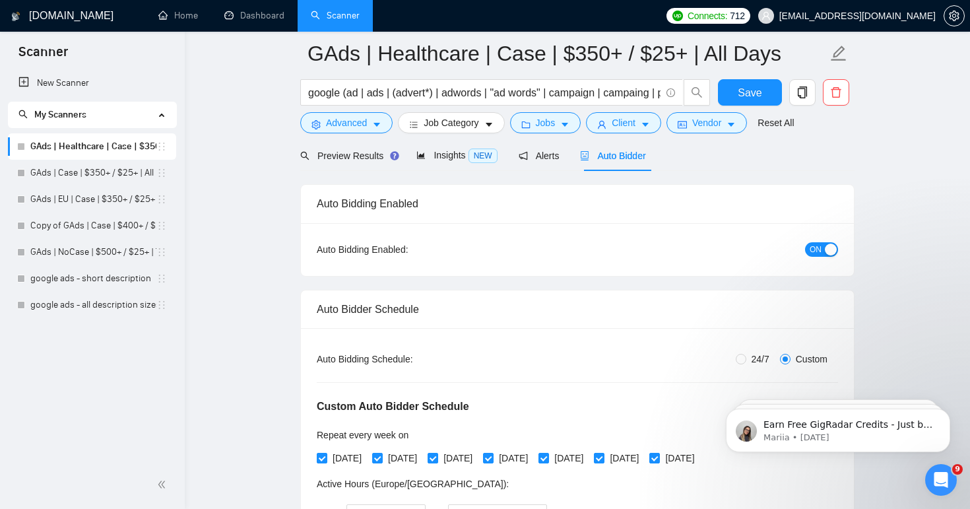
scroll to position [0, 0]
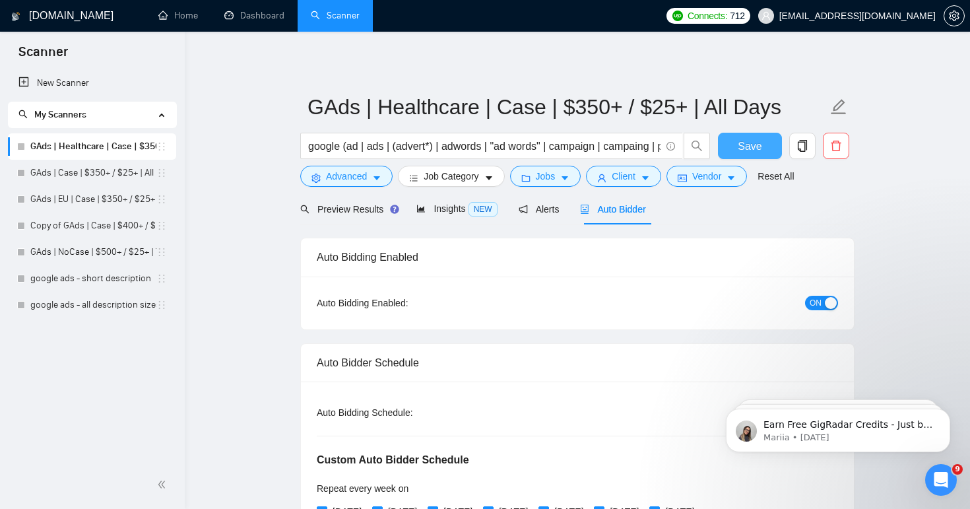
type input "45"
click at [748, 142] on span "Save" at bounding box center [750, 146] width 24 height 16
click at [253, 21] on link "Dashboard" at bounding box center [254, 15] width 60 height 11
